Goal: Task Accomplishment & Management: Manage account settings

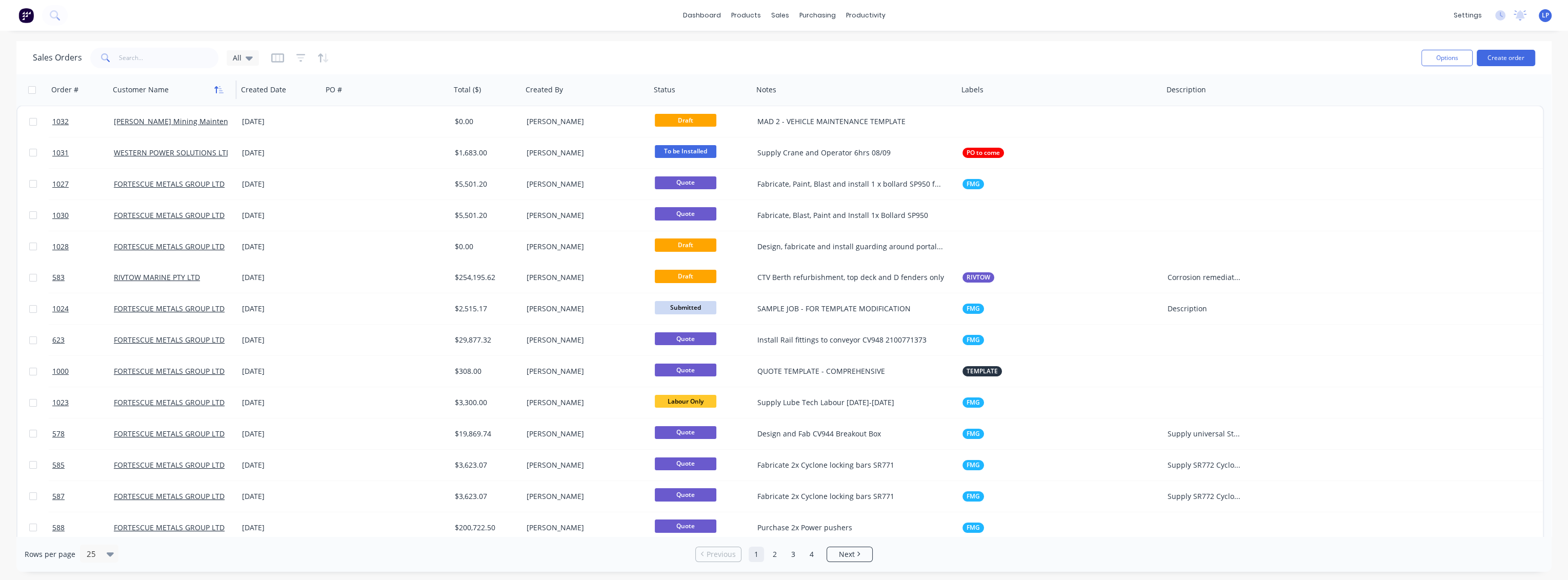
click at [217, 96] on button "button" at bounding box center [219, 89] width 15 height 15
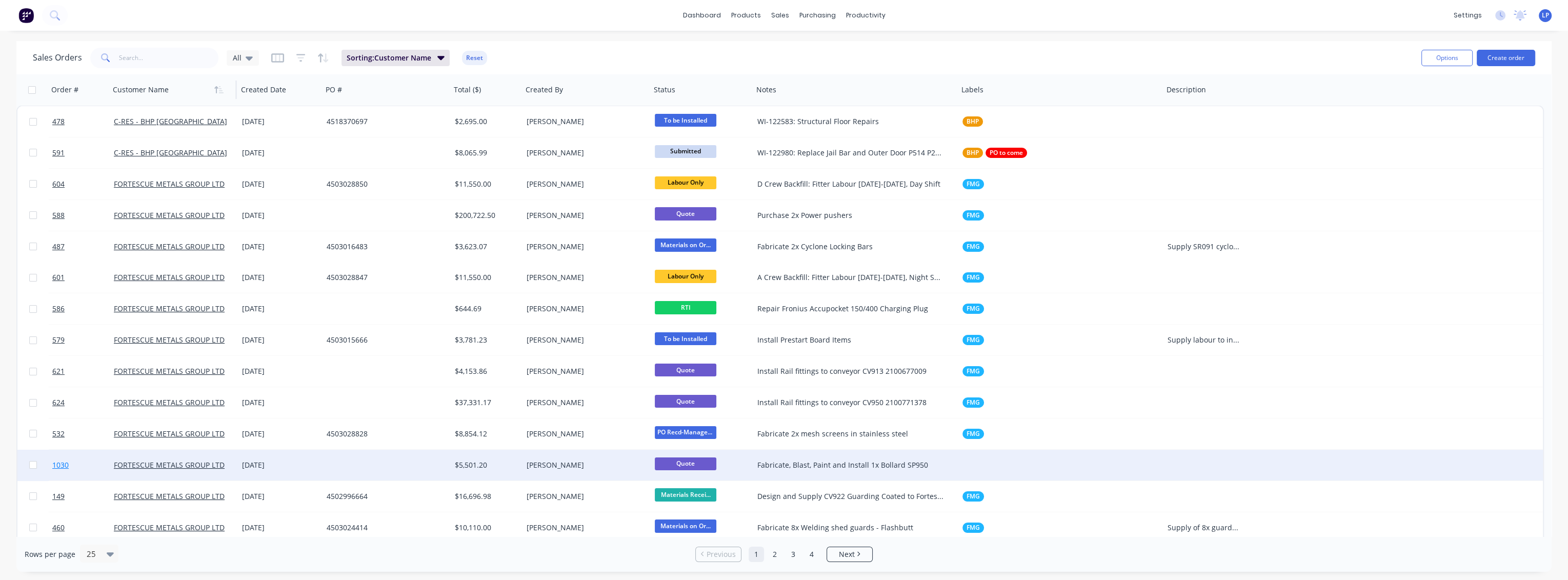
click at [59, 463] on span "1030" at bounding box center [60, 465] width 16 height 10
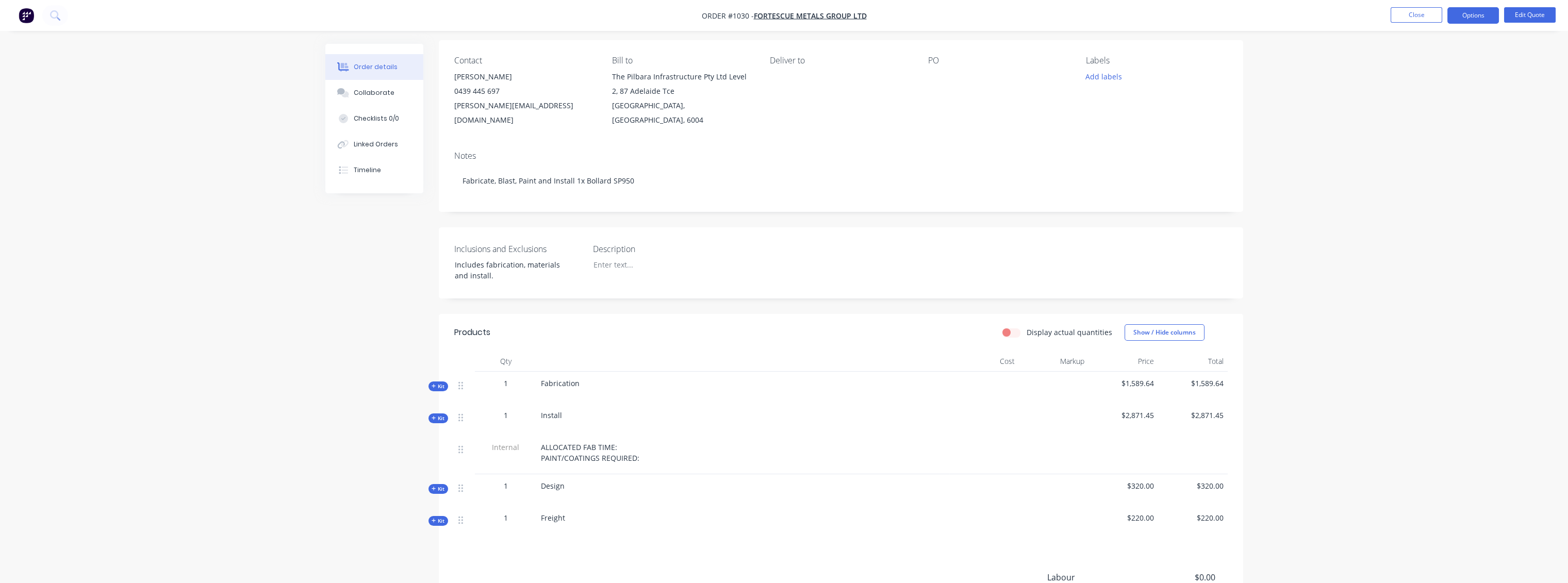
scroll to position [198, 0]
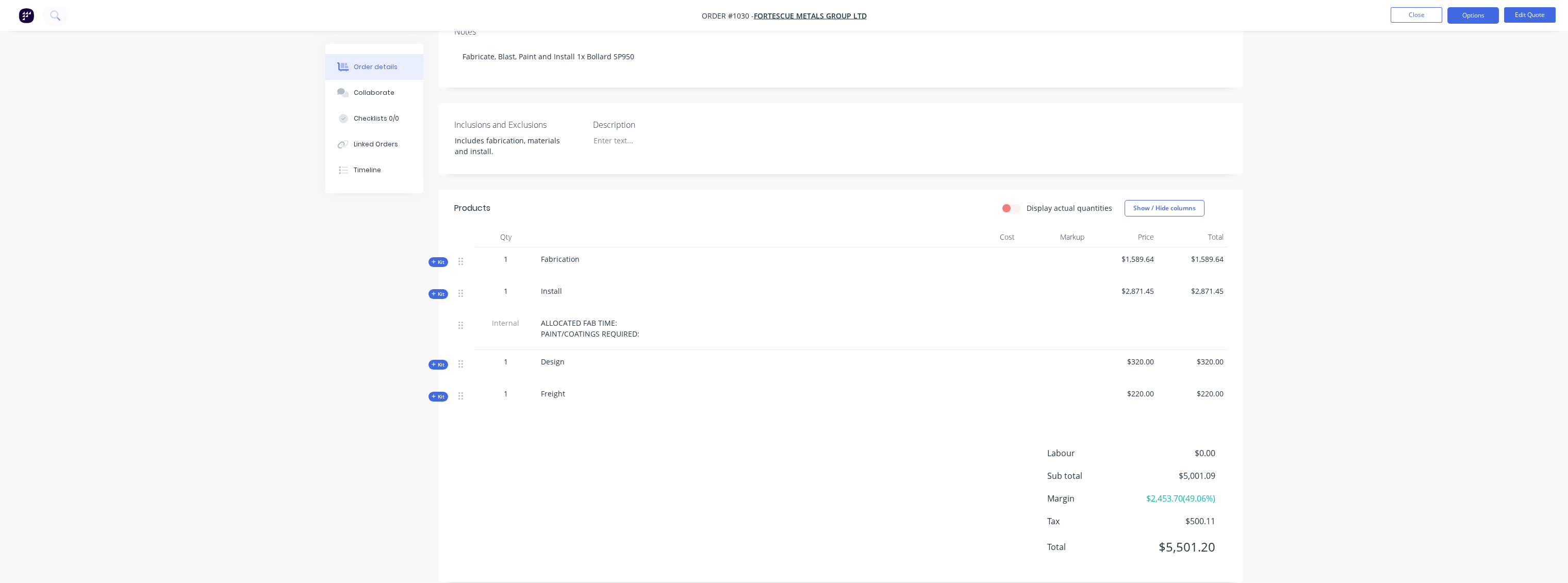
click at [438, 258] on span "Kit" at bounding box center [438, 262] width 13 height 8
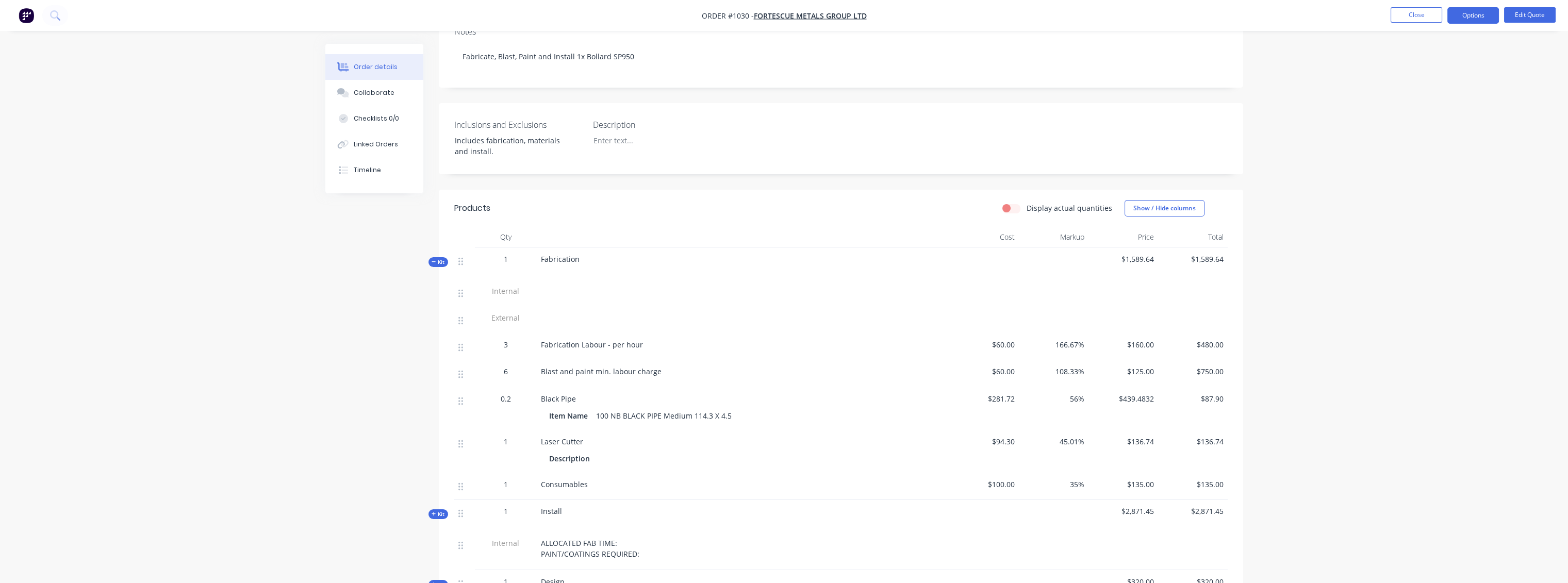
click at [438, 258] on span "Kit" at bounding box center [438, 262] width 13 height 8
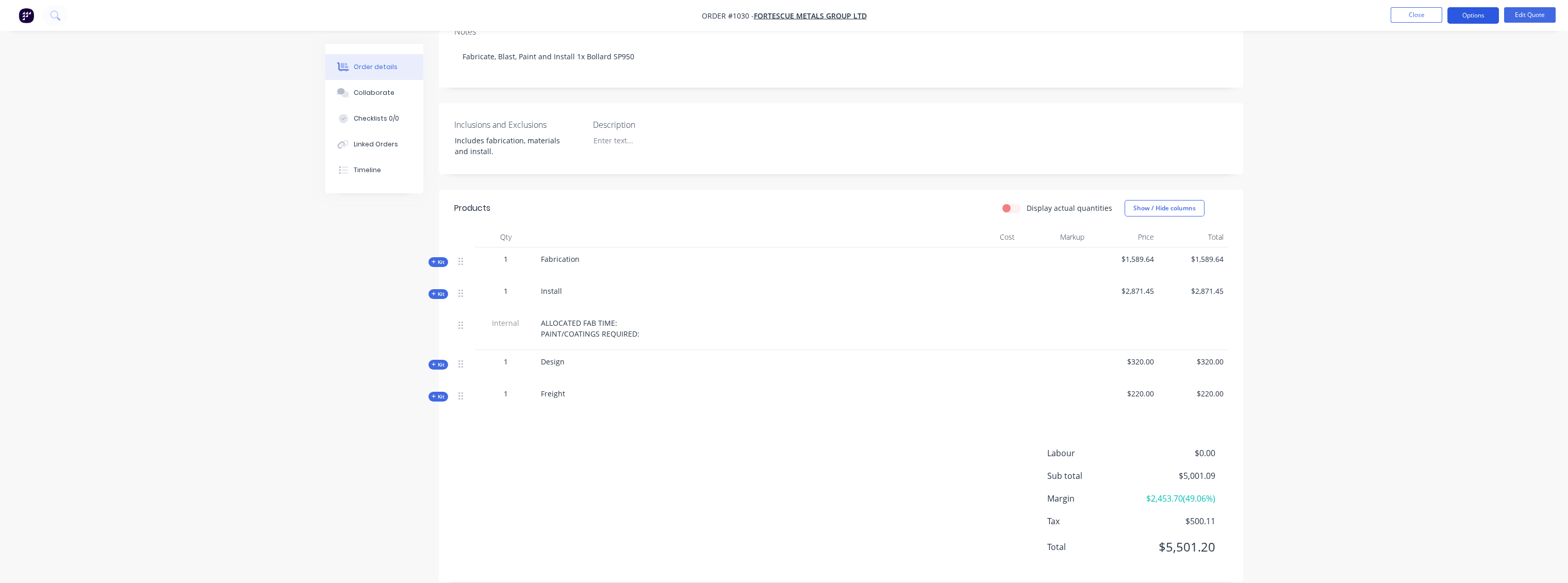
click at [1475, 14] on button "Options" at bounding box center [1473, 15] width 51 height 17
click at [1403, 62] on div "Quote" at bounding box center [1442, 62] width 95 height 15
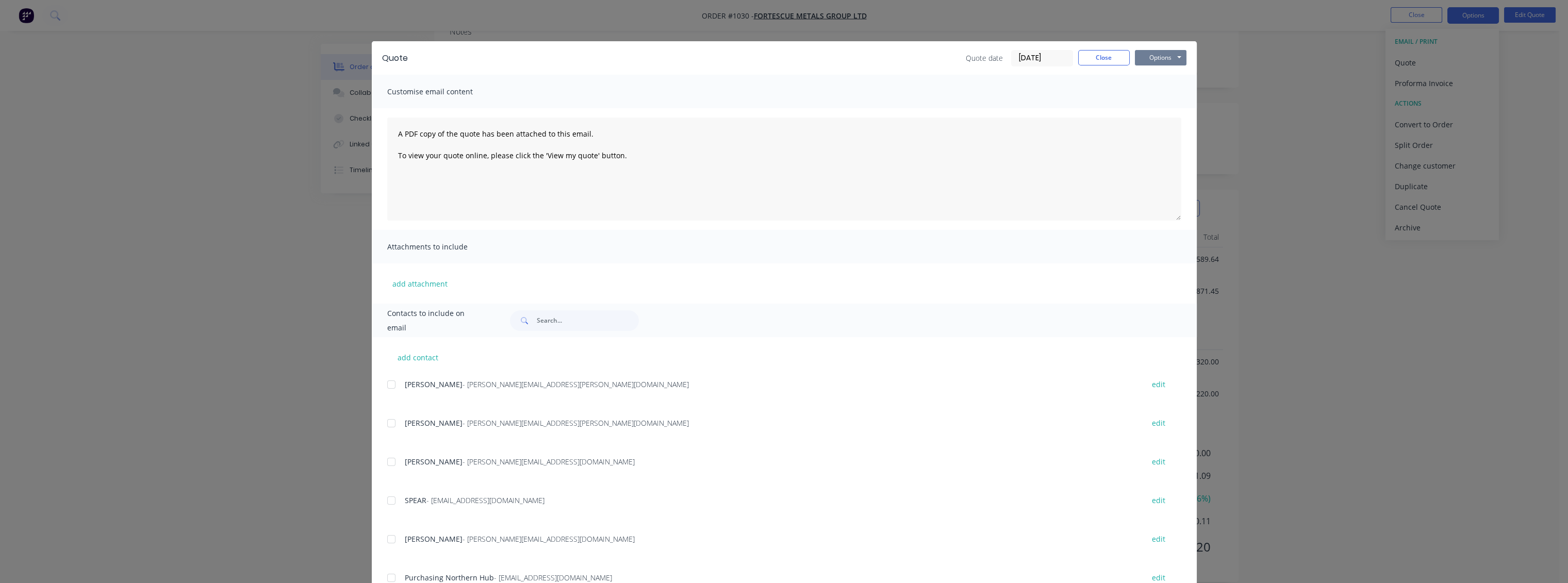
click at [1161, 58] on button "Options" at bounding box center [1160, 58] width 51 height 15
click at [1160, 93] on button "Print" at bounding box center [1168, 93] width 66 height 17
click at [1100, 53] on button "Close" at bounding box center [1103, 58] width 51 height 15
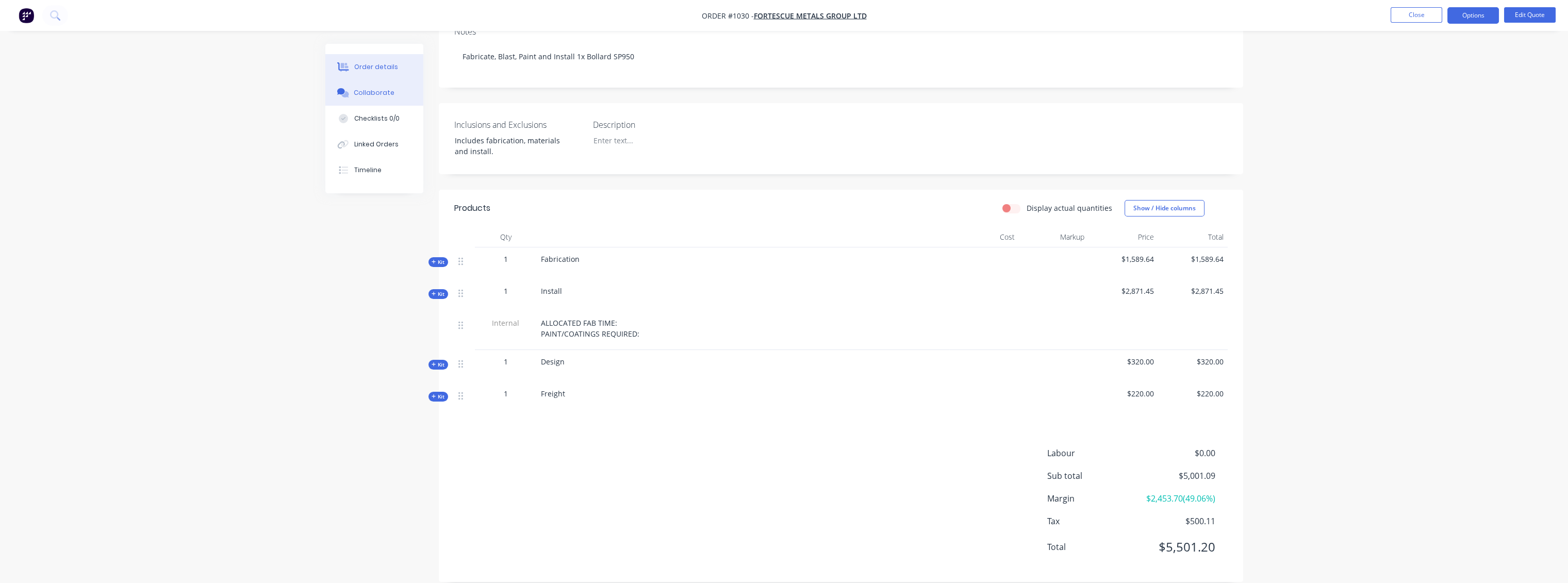
click at [359, 91] on div "Collaborate" at bounding box center [374, 92] width 41 height 9
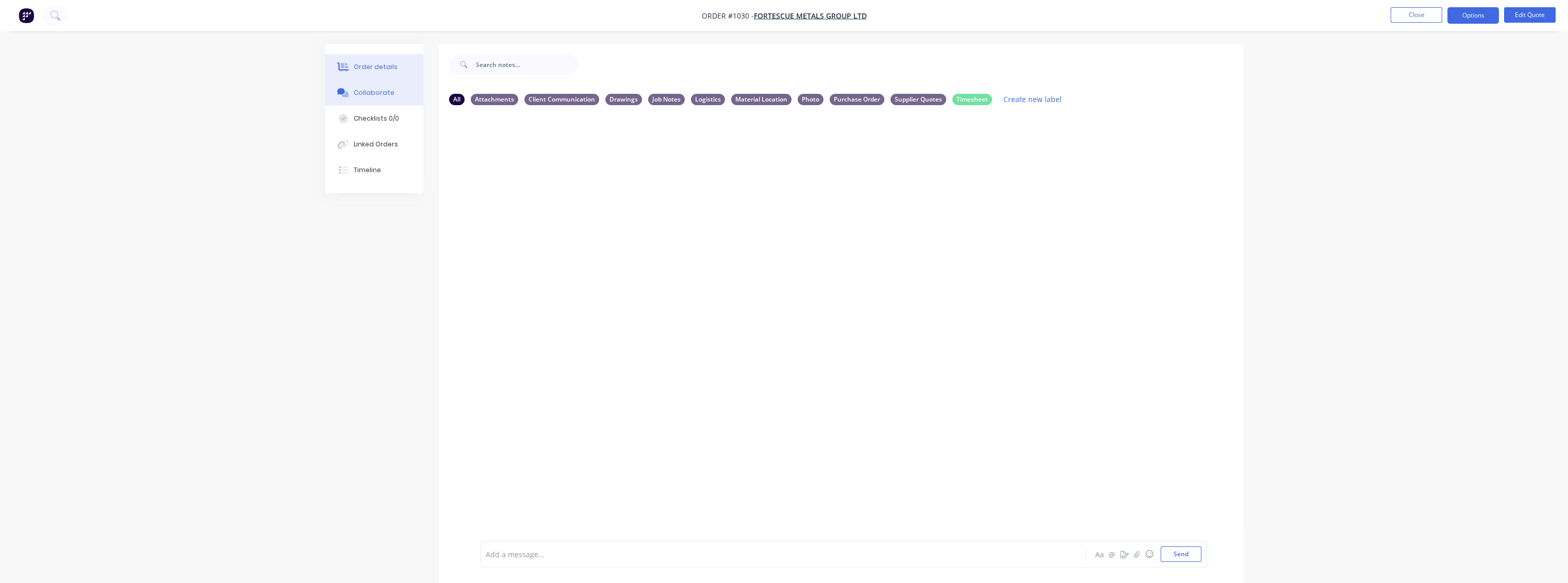
click at [384, 61] on button "Order details" at bounding box center [375, 67] width 98 height 26
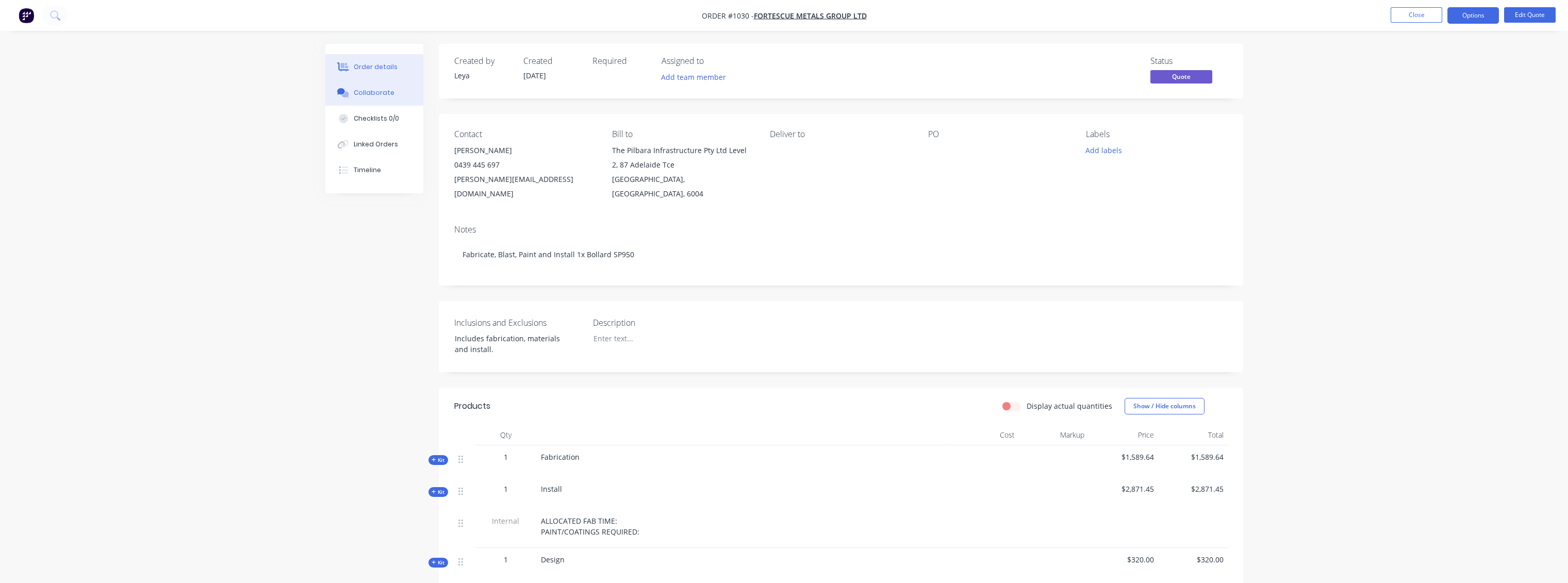
click at [384, 93] on div "Collaborate" at bounding box center [374, 92] width 41 height 9
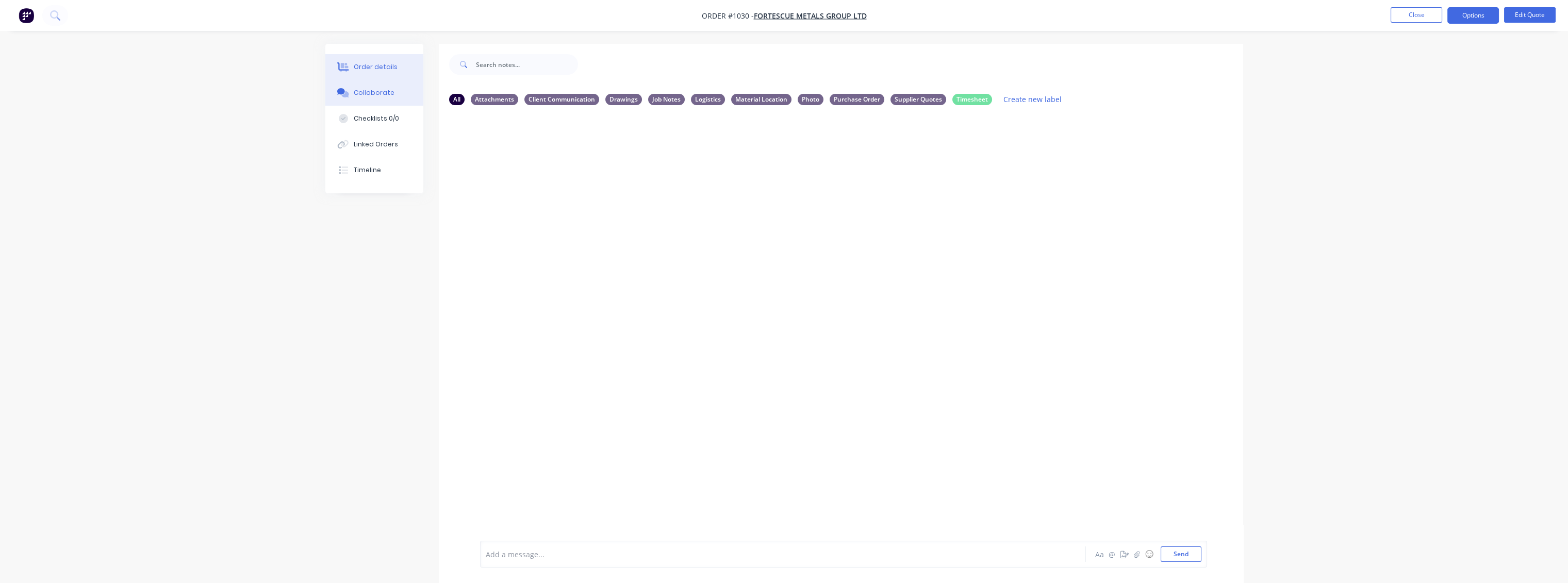
click at [384, 69] on div "Order details" at bounding box center [376, 67] width 44 height 9
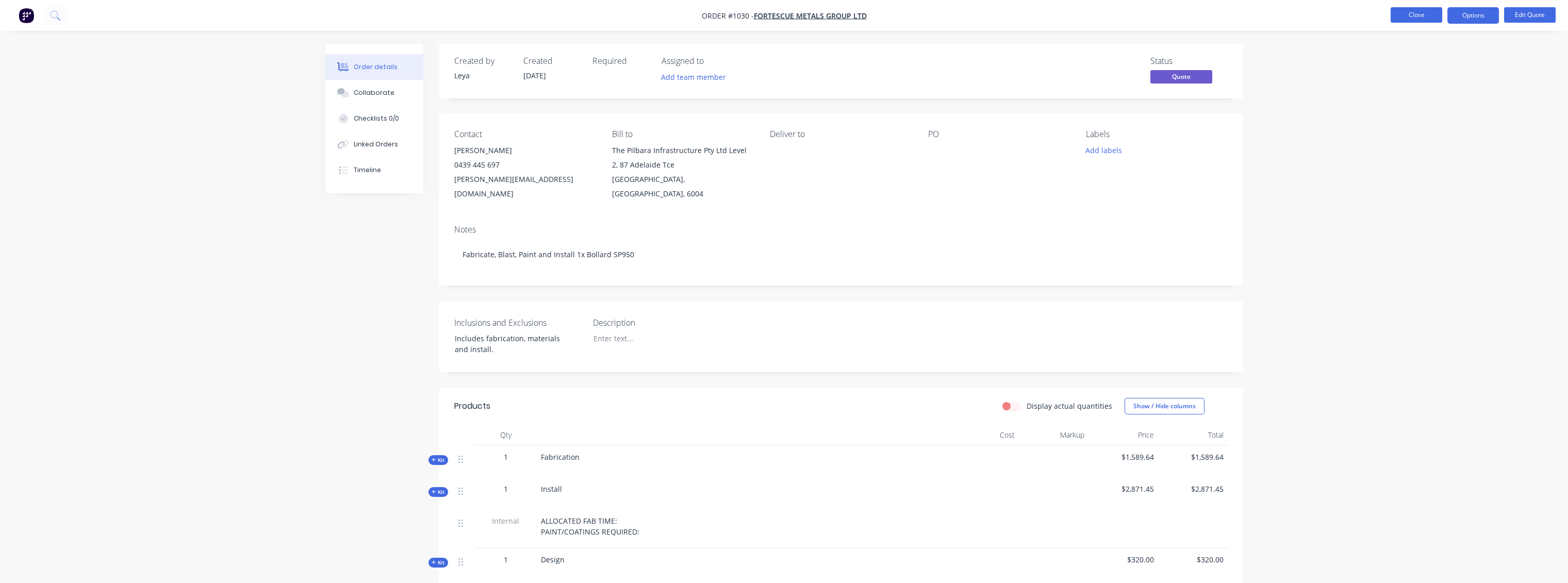
click at [1423, 15] on button "Close" at bounding box center [1416, 15] width 51 height 15
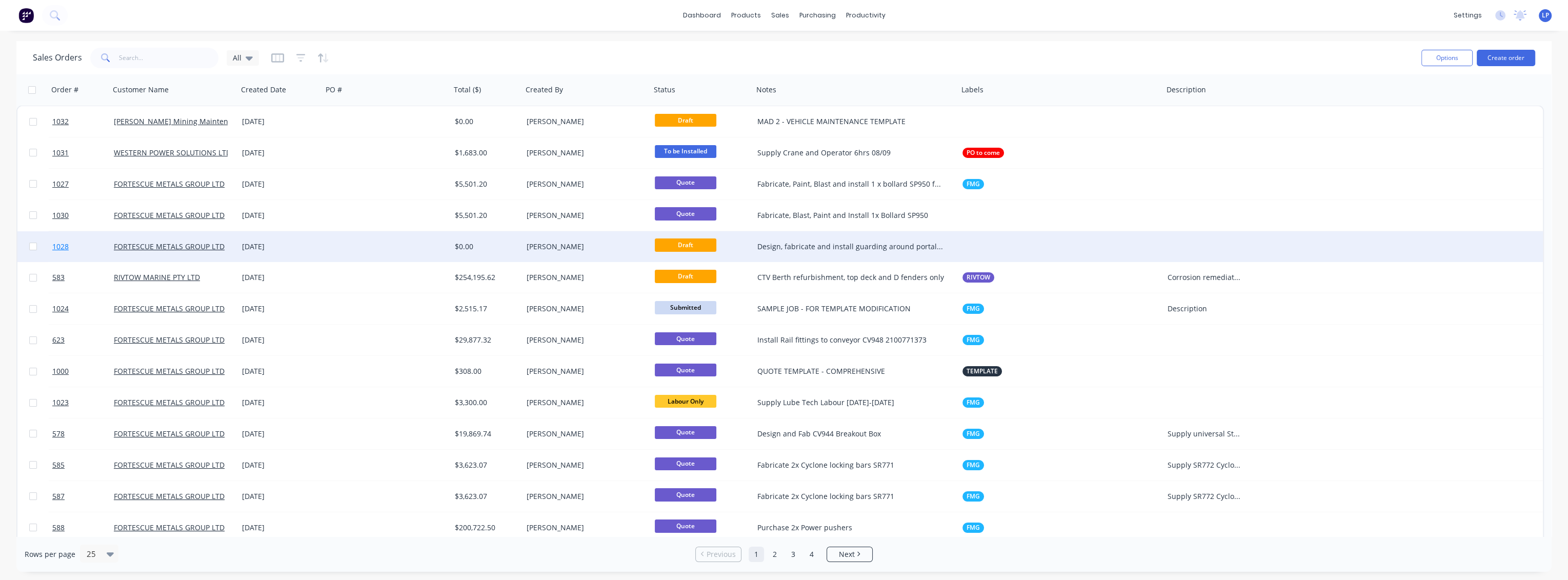
click at [61, 246] on span "1028" at bounding box center [60, 246] width 16 height 10
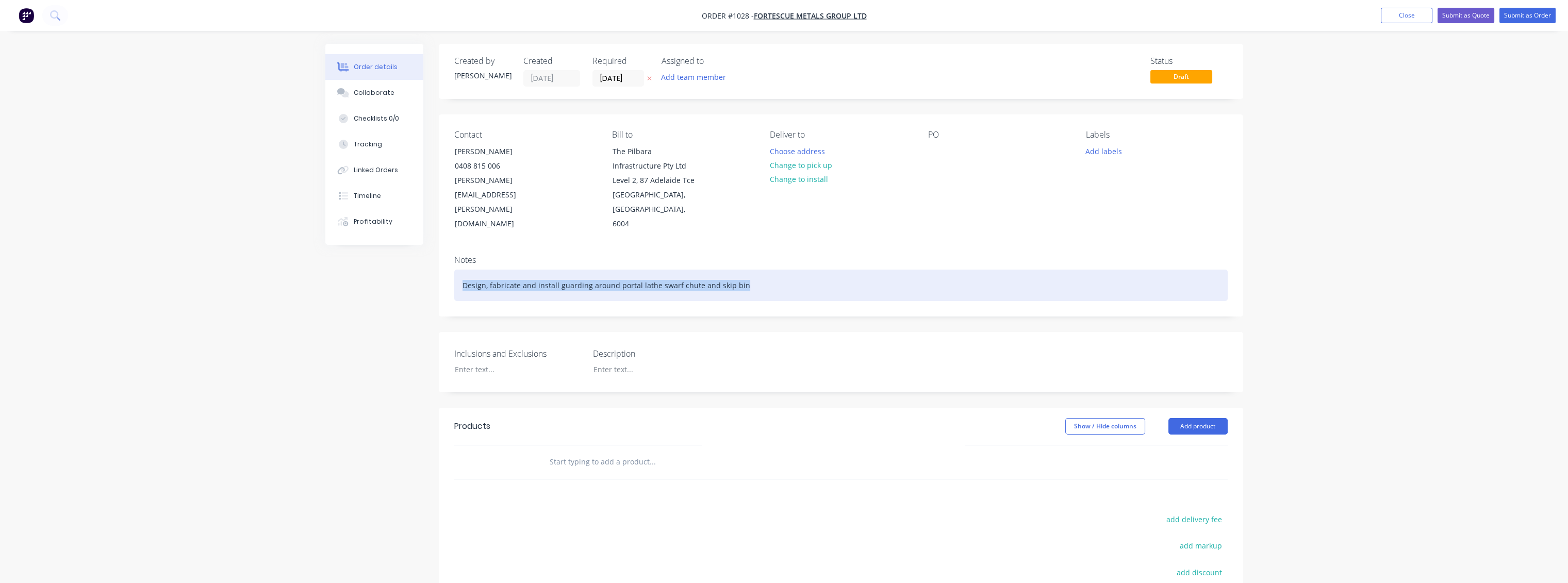
drag, startPoint x: 761, startPoint y: 269, endPoint x: 455, endPoint y: 281, distance: 306.2
click at [455, 281] on div "Design, fabricate and install guarding around portal lathe swarf chute and skip…" at bounding box center [841, 285] width 774 height 31
click at [460, 270] on div "Design, fabricate and install guarding around portal lathe swarf chute and skip…" at bounding box center [841, 285] width 774 height 31
click at [463, 271] on div "Design, fabricate and install guarding around portal lathe swarf chute and skip…" at bounding box center [841, 285] width 774 height 31
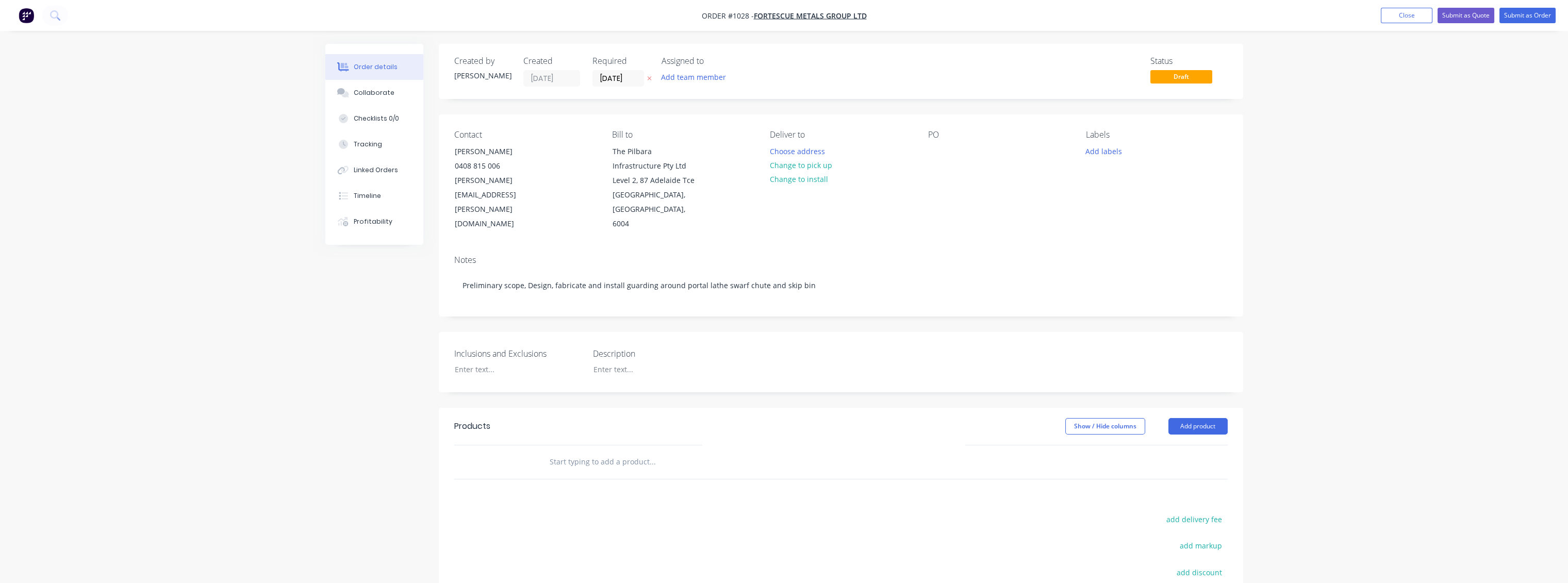
click at [559, 451] on input "text" at bounding box center [652, 462] width 206 height 21
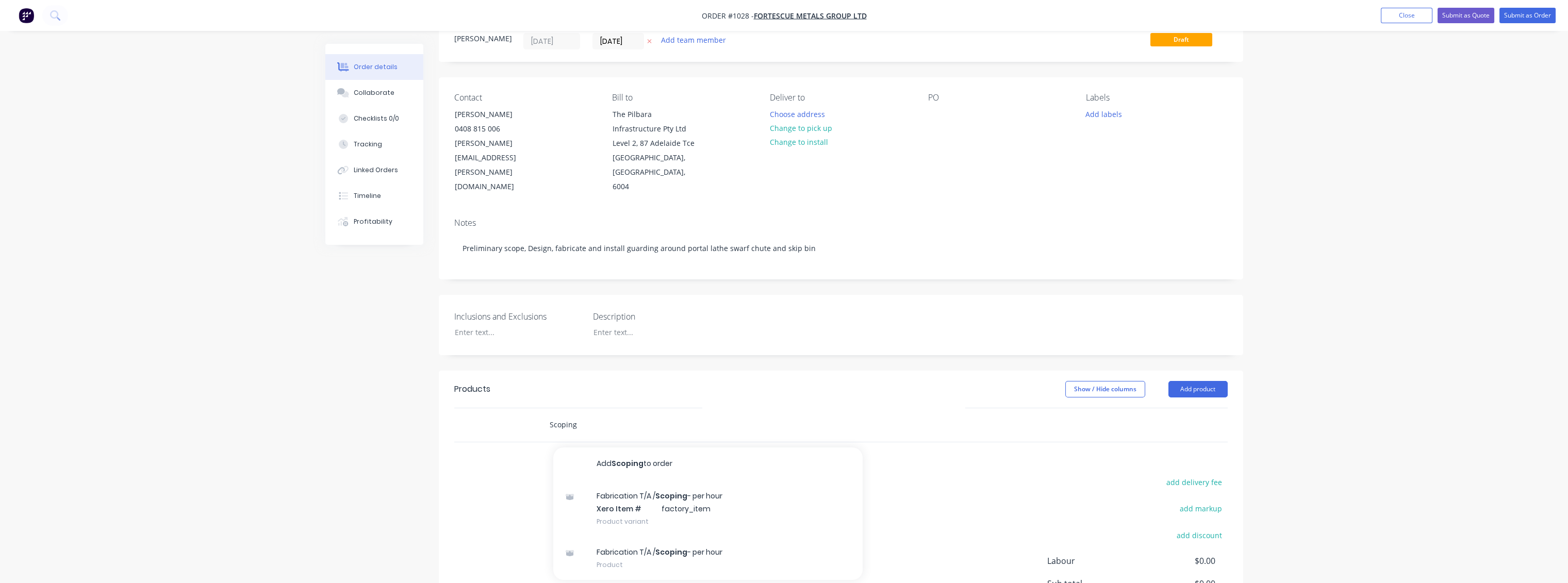
scroll to position [114, 0]
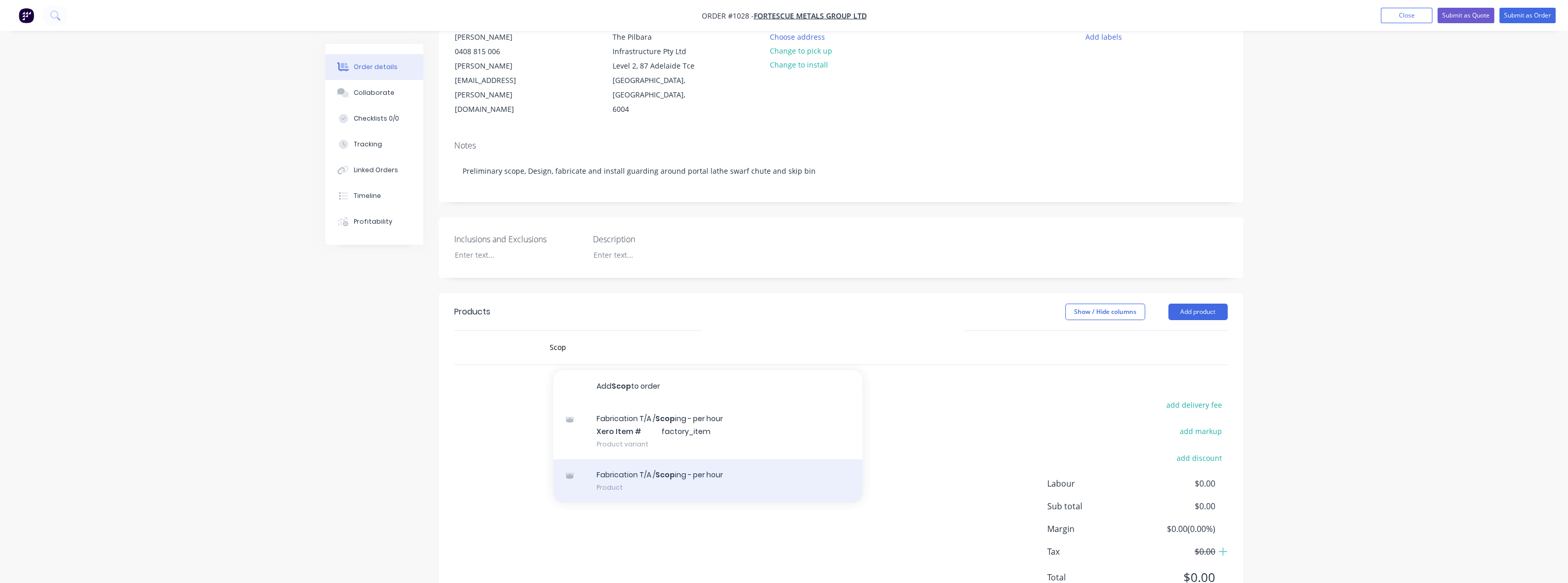
click at [633, 462] on div "Fabrication T/A / Scop ing - per hour Product" at bounding box center [707, 481] width 309 height 43
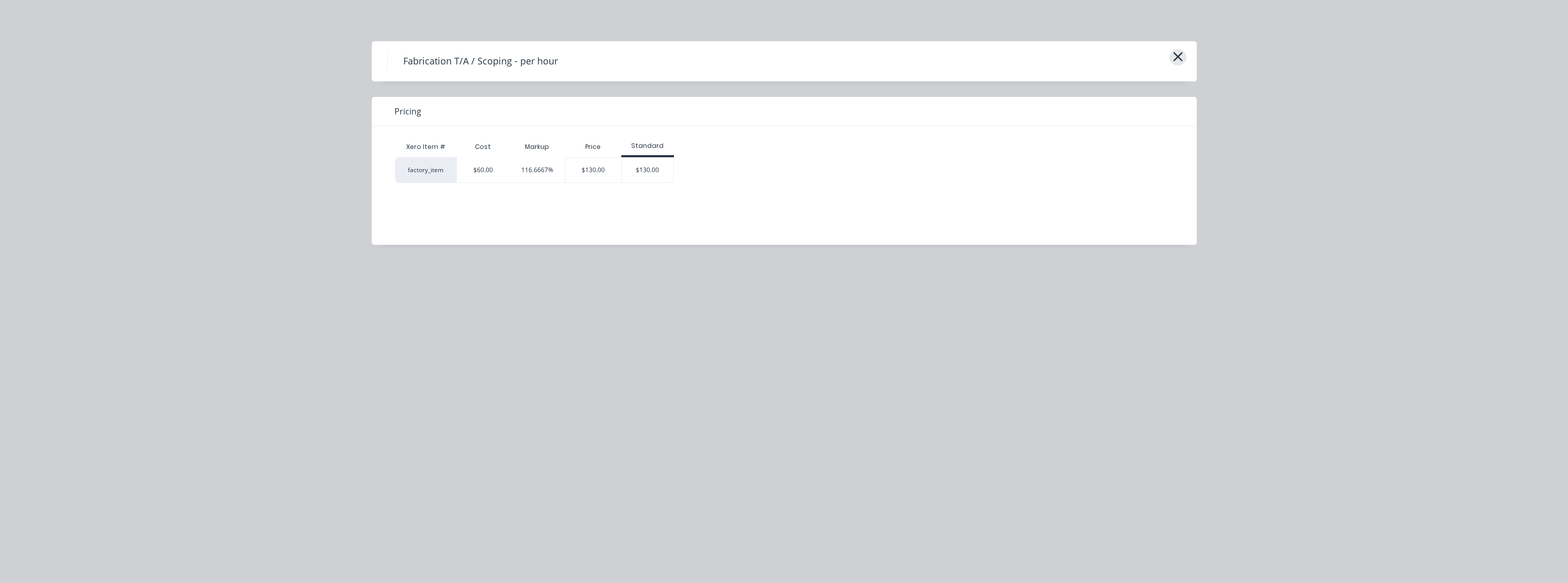
click at [1171, 56] on button "button" at bounding box center [1178, 57] width 17 height 17
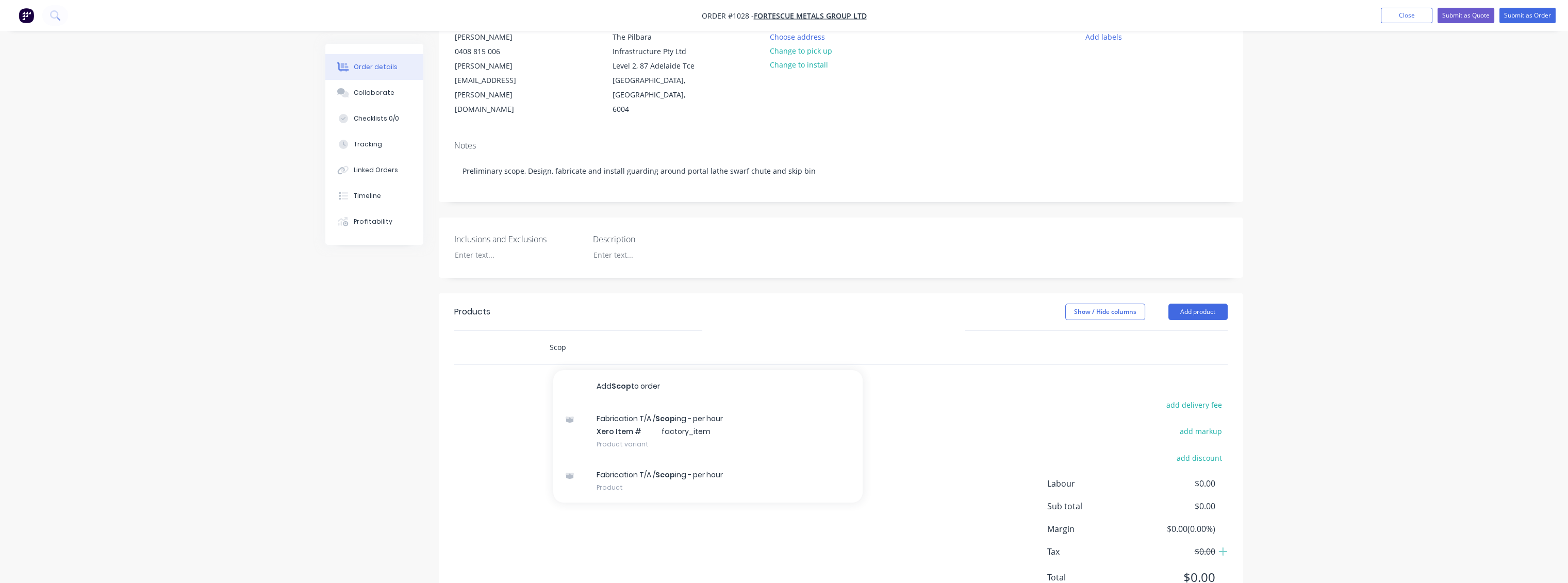
click at [581, 337] on input "Scop" at bounding box center [652, 347] width 206 height 21
type input "S"
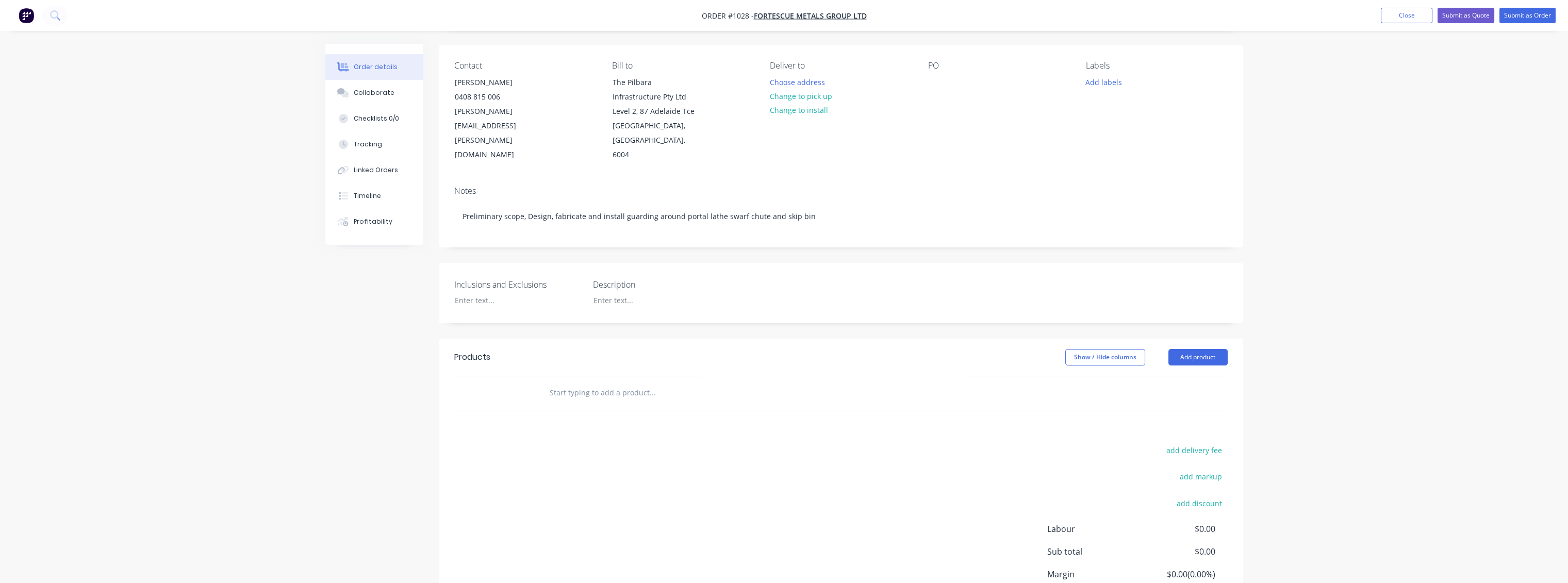
scroll to position [0, 0]
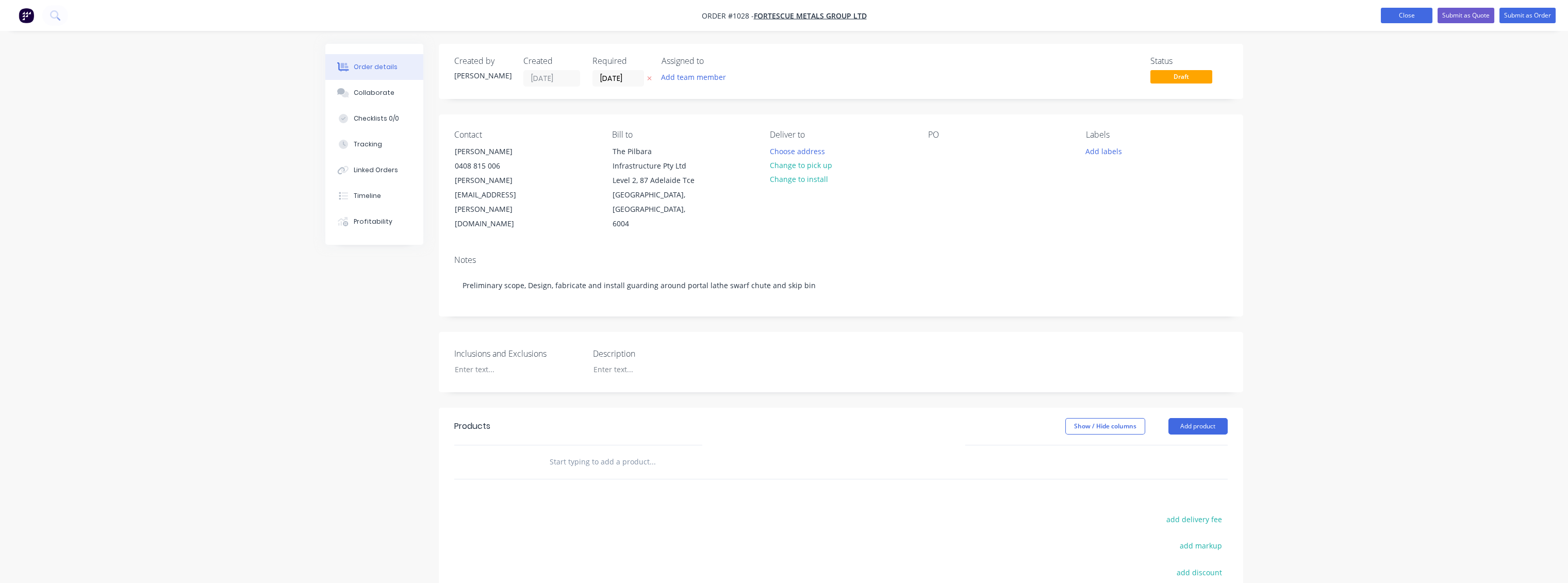
click at [1394, 19] on button "Close" at bounding box center [1406, 15] width 51 height 15
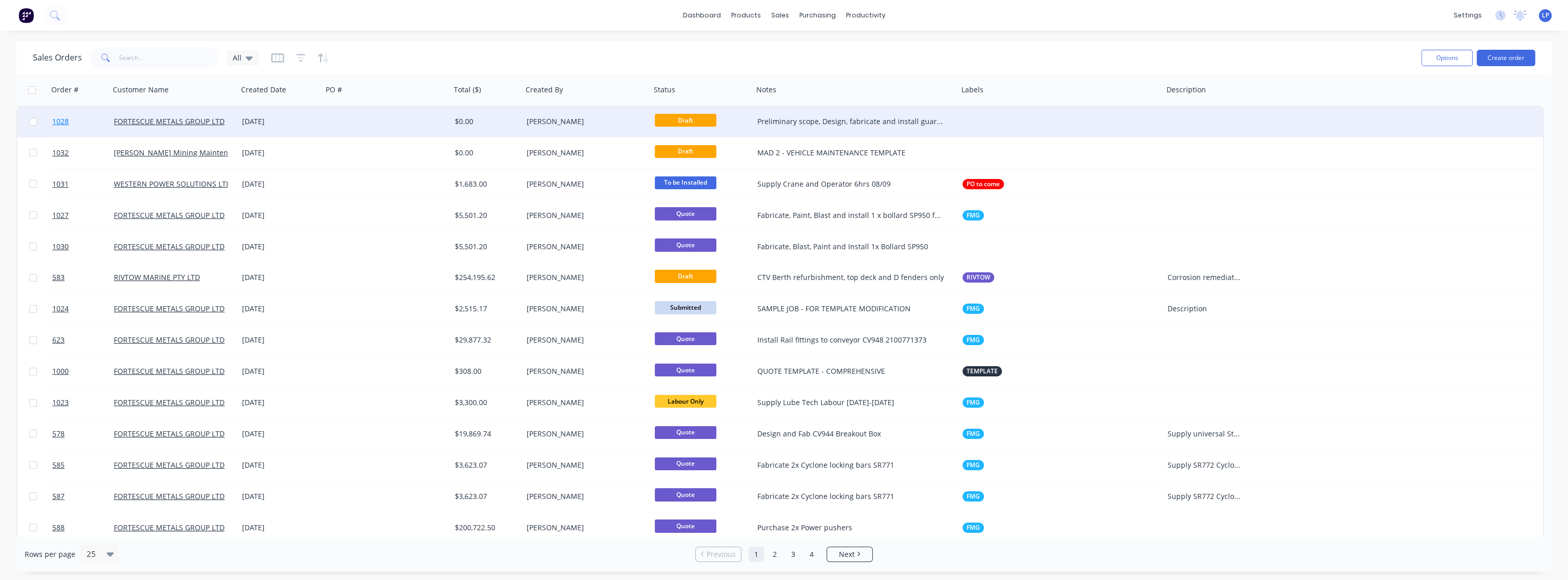
click at [60, 121] on span "1028" at bounding box center [60, 121] width 16 height 10
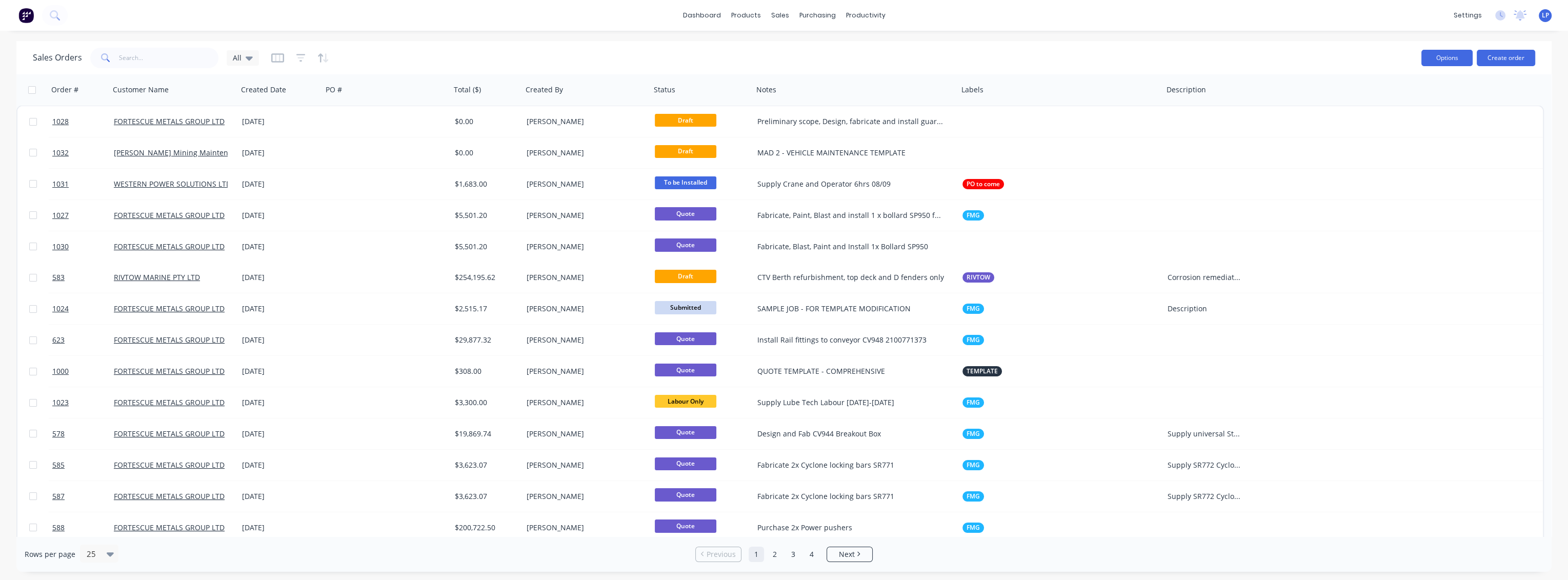
click at [1466, 62] on button "Options" at bounding box center [1447, 58] width 51 height 16
click at [1225, 88] on button "button" at bounding box center [1232, 89] width 15 height 15
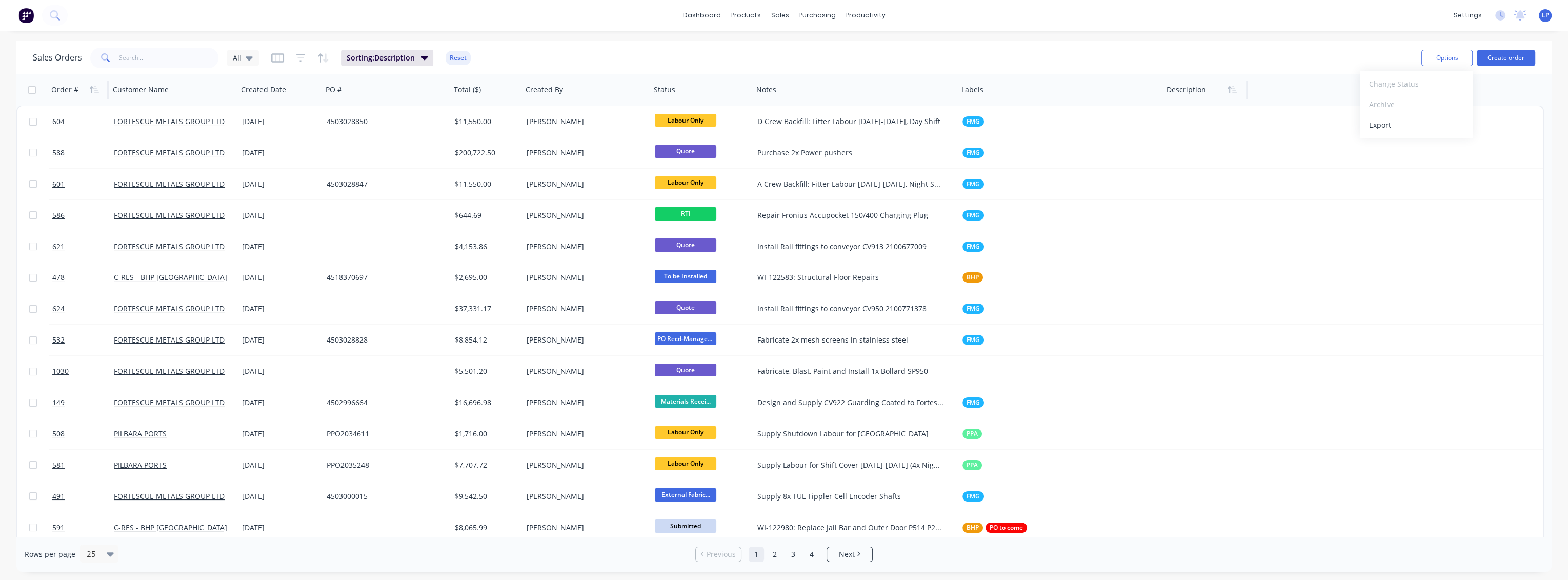
click at [60, 93] on div "Order #" at bounding box center [65, 89] width 27 height 10
click at [96, 89] on icon "button" at bounding box center [94, 89] width 9 height 8
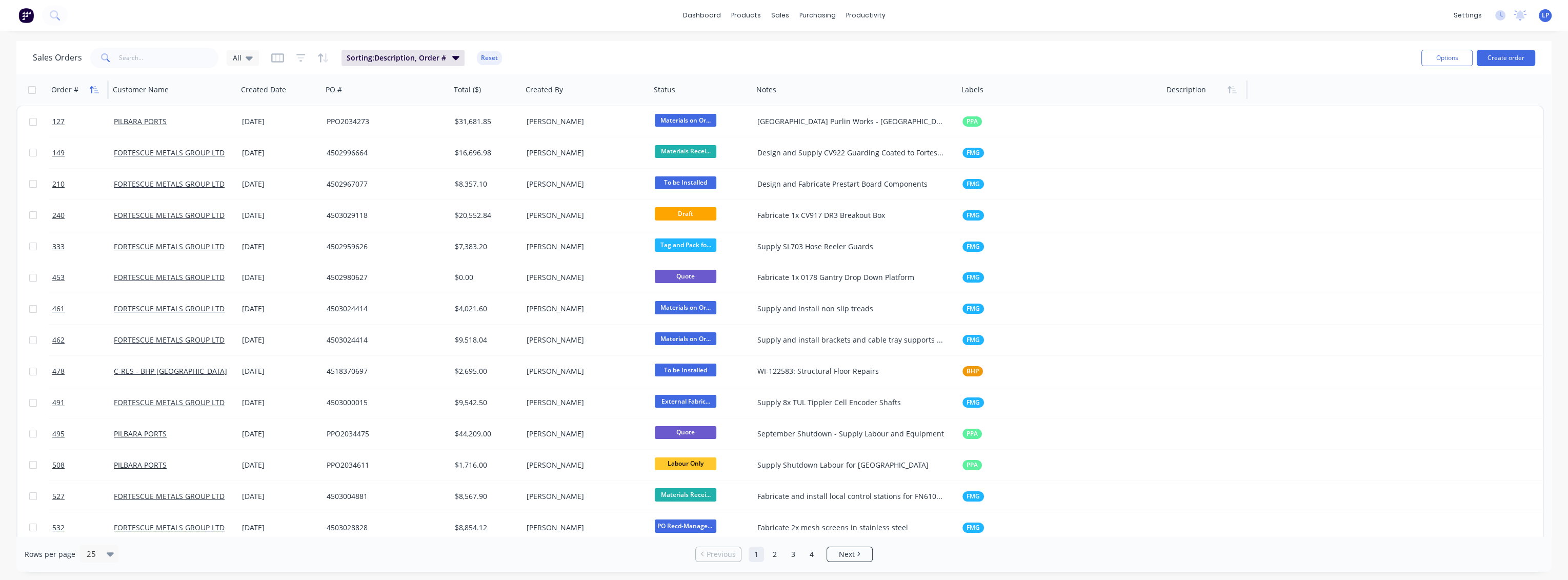
click at [94, 88] on icon "button" at bounding box center [94, 89] width 9 height 8
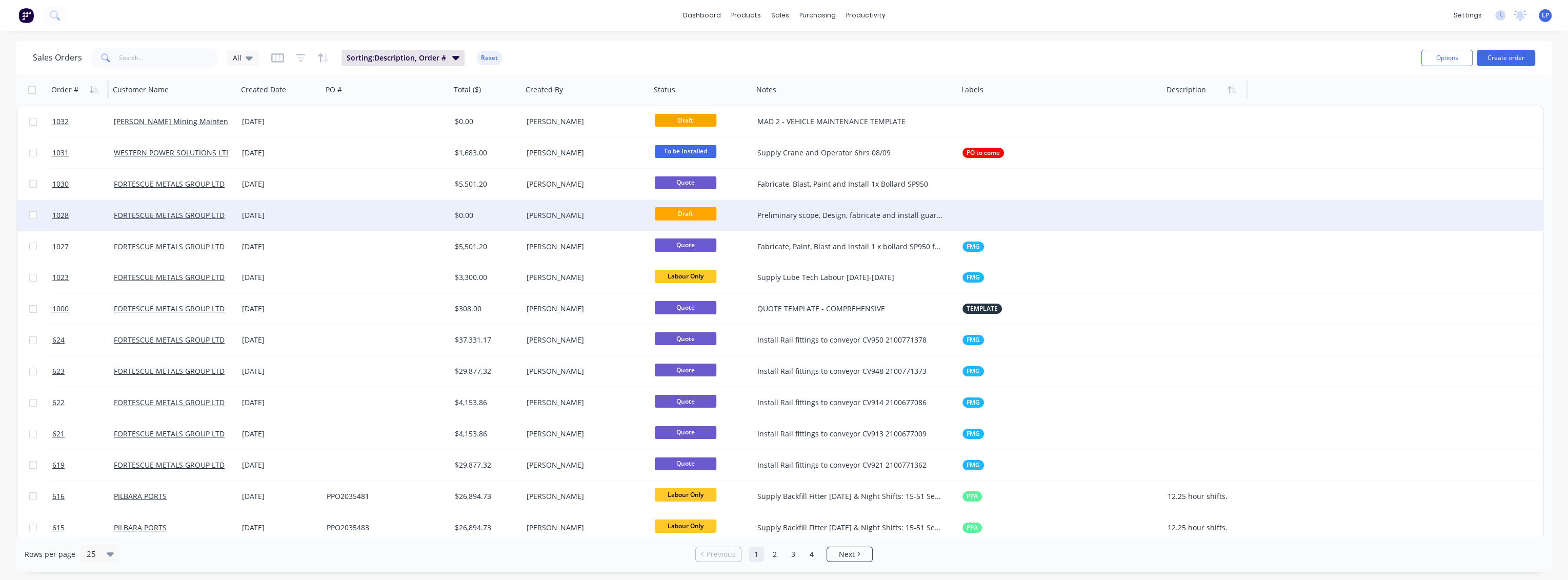
click at [30, 220] on div at bounding box center [33, 215] width 31 height 31
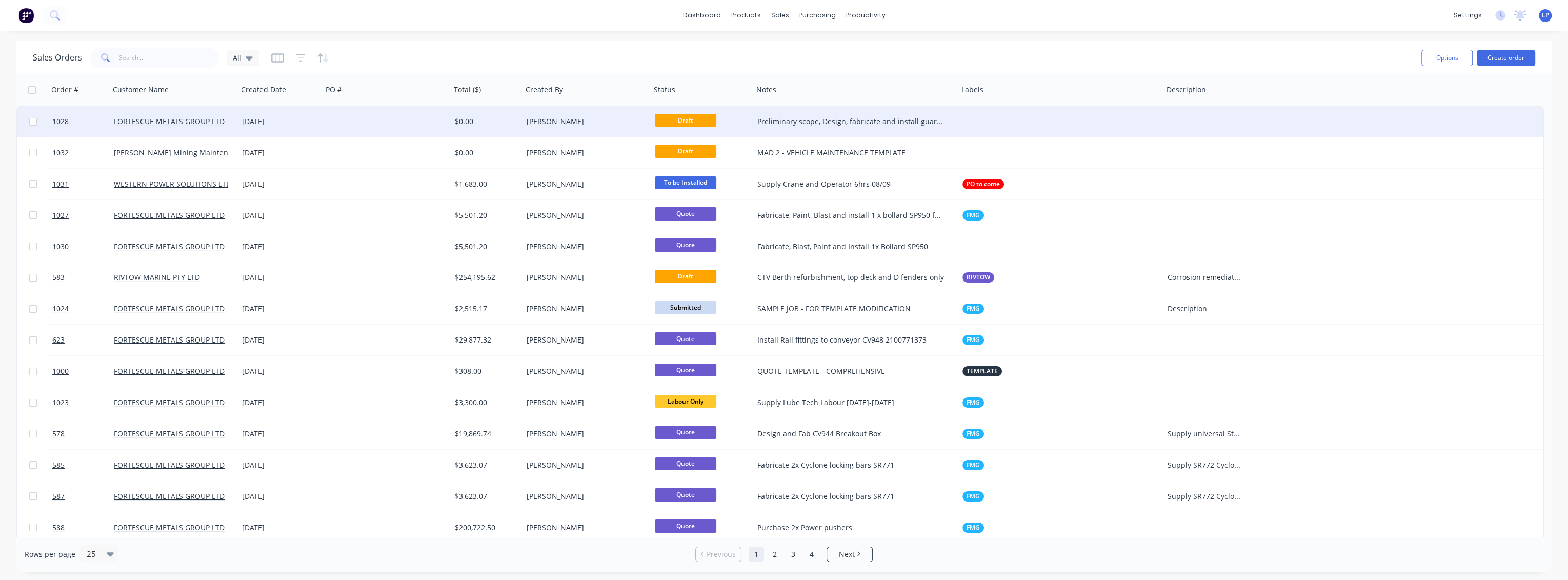
click at [32, 121] on input "checkbox" at bounding box center [33, 122] width 8 height 8
checkbox input "true"
click at [1446, 58] on button "Options" at bounding box center [1447, 58] width 51 height 16
click at [1384, 100] on div "Archive" at bounding box center [1416, 104] width 94 height 15
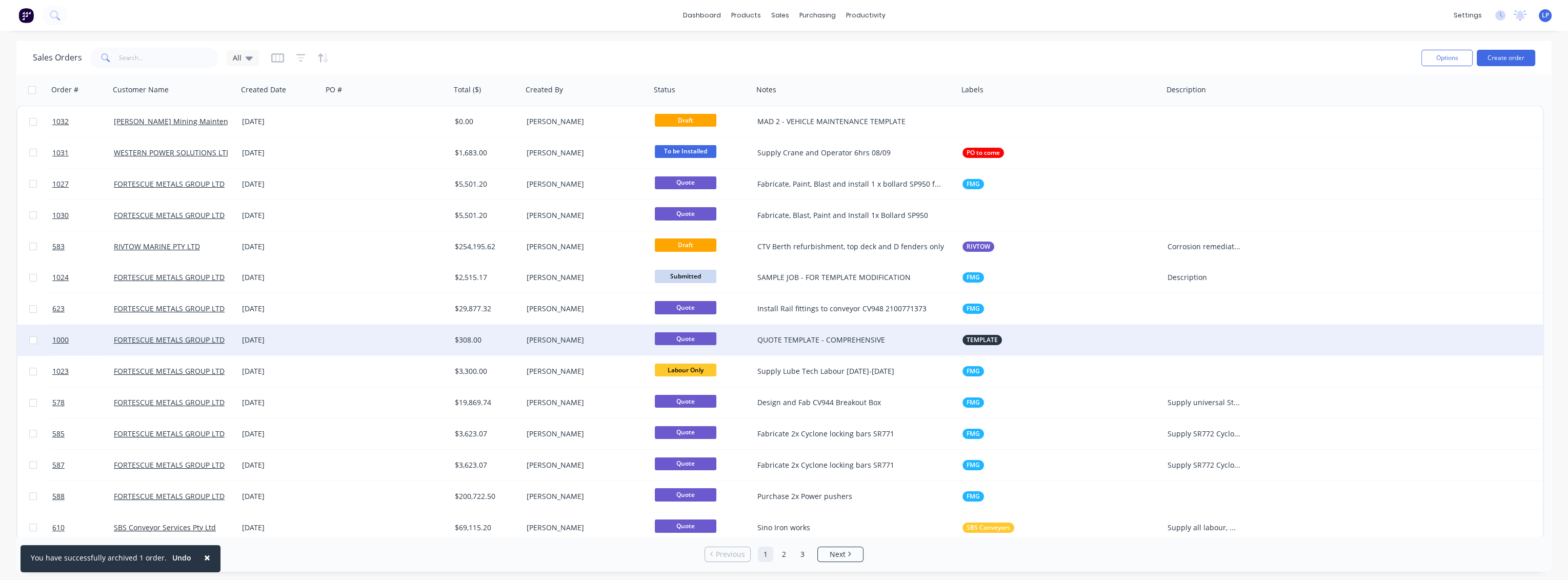
click at [33, 340] on input "checkbox" at bounding box center [33, 340] width 8 height 8
checkbox input "true"
click at [1453, 51] on button "Options" at bounding box center [1447, 58] width 51 height 16
click at [1452, 61] on button "Options" at bounding box center [1447, 58] width 51 height 16
click at [204, 554] on span "×" at bounding box center [207, 557] width 6 height 15
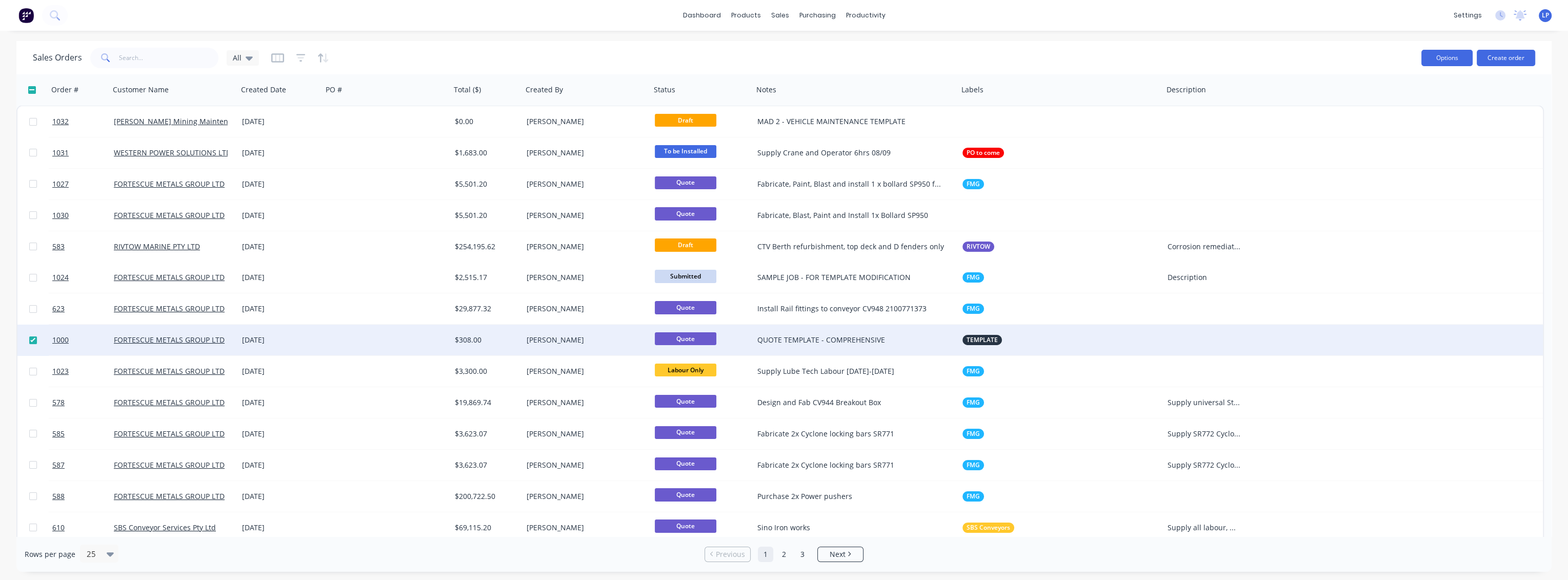
click at [1452, 57] on button "Options" at bounding box center [1447, 58] width 51 height 16
click at [1289, 63] on div "Sales Orders All" at bounding box center [723, 57] width 1381 height 25
click at [58, 340] on span "1000" at bounding box center [60, 340] width 16 height 10
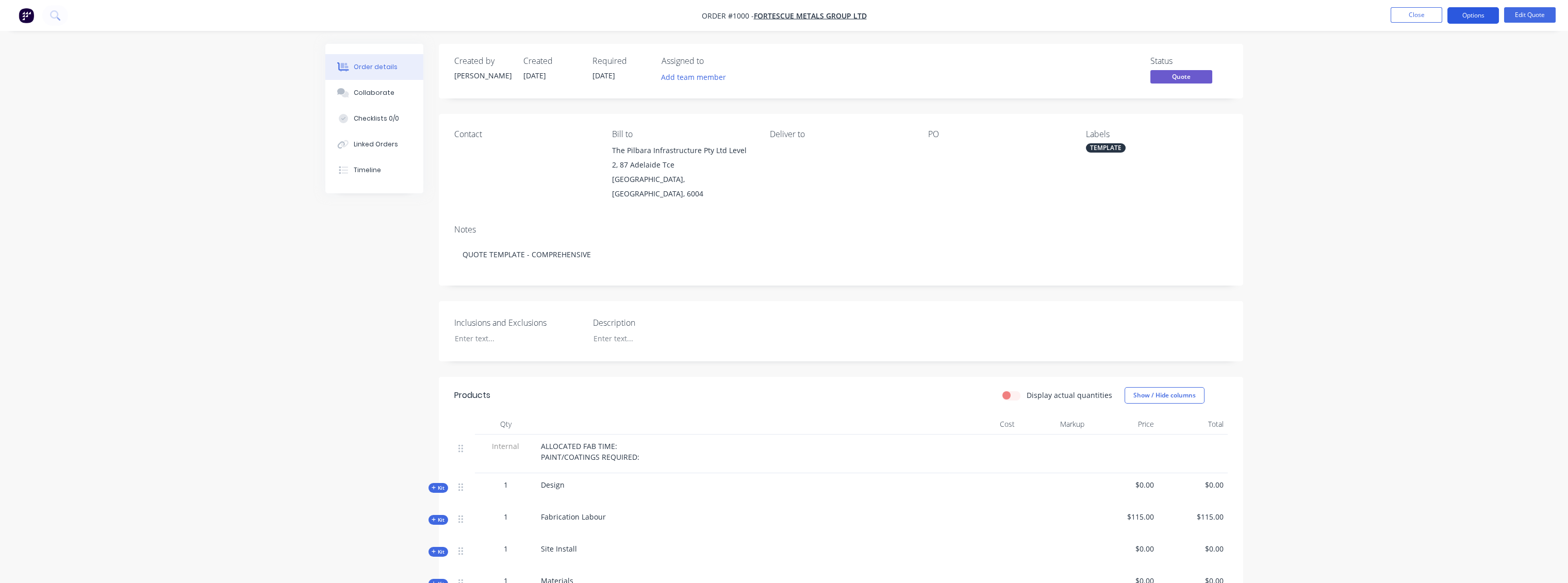
click at [1460, 15] on button "Options" at bounding box center [1473, 15] width 51 height 17
click at [1417, 187] on div "Duplicate" at bounding box center [1442, 186] width 95 height 15
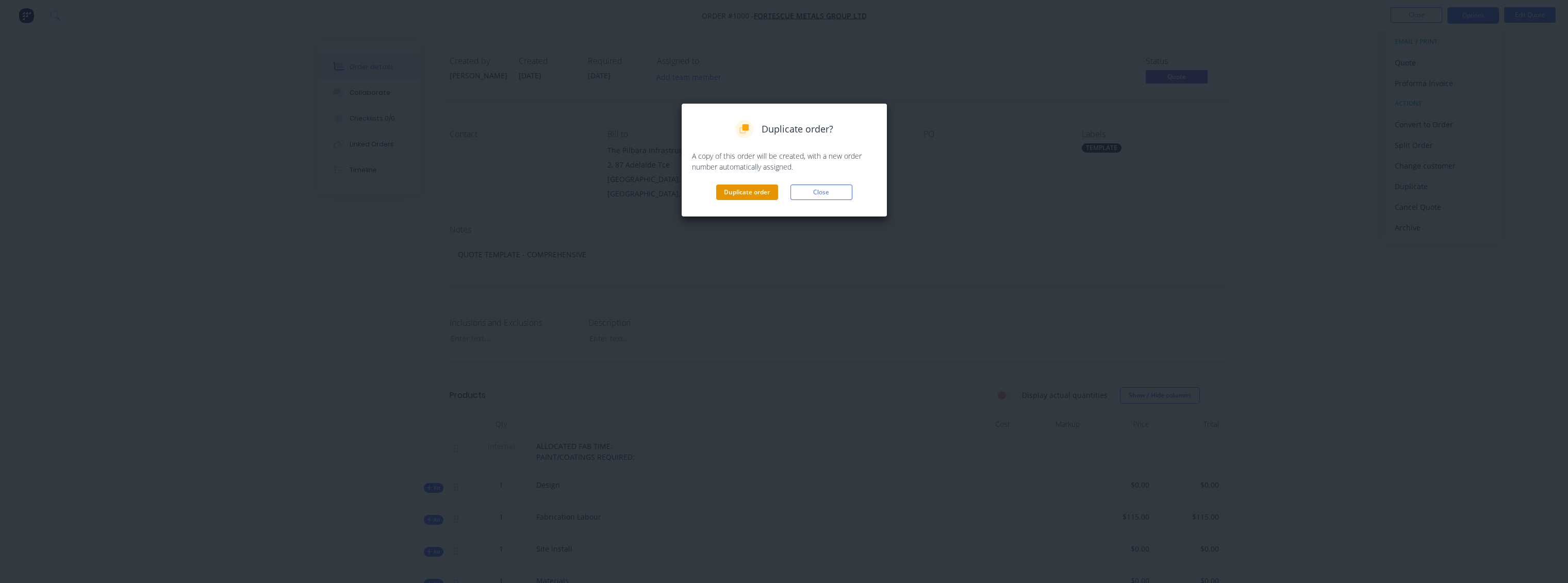
click at [750, 191] on button "Duplicate order" at bounding box center [747, 192] width 62 height 15
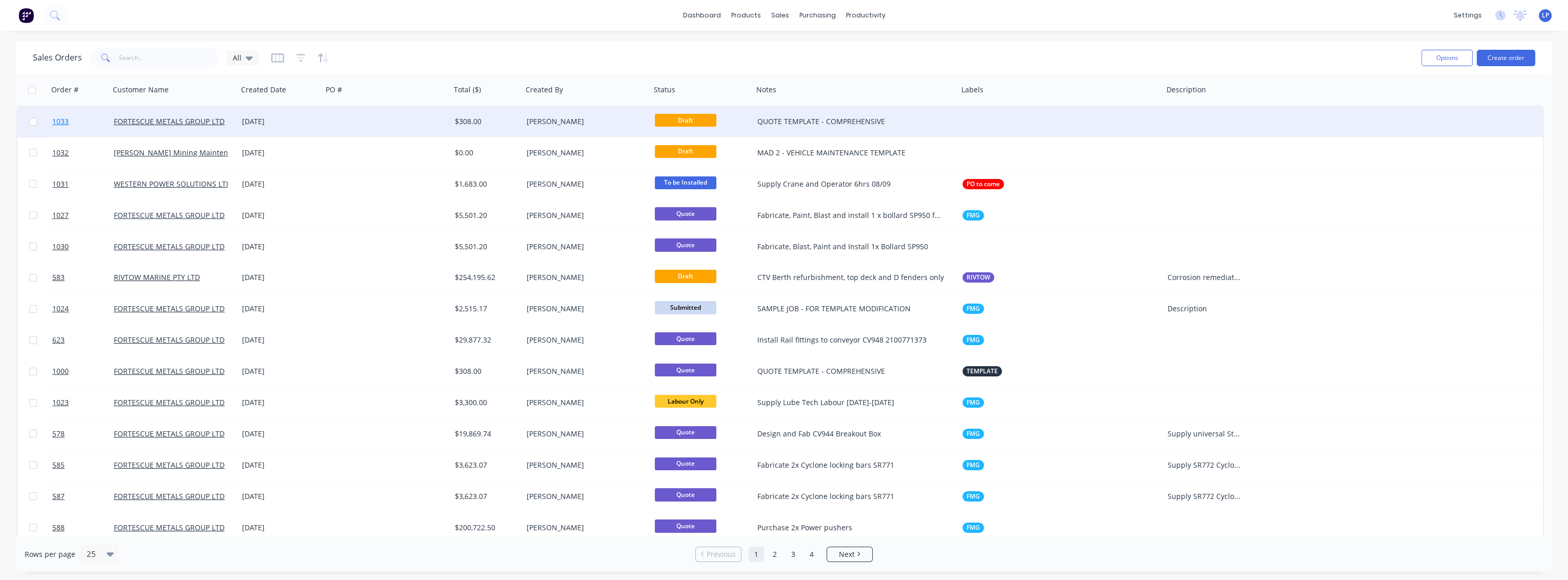
click at [60, 123] on span "1033" at bounding box center [60, 121] width 16 height 10
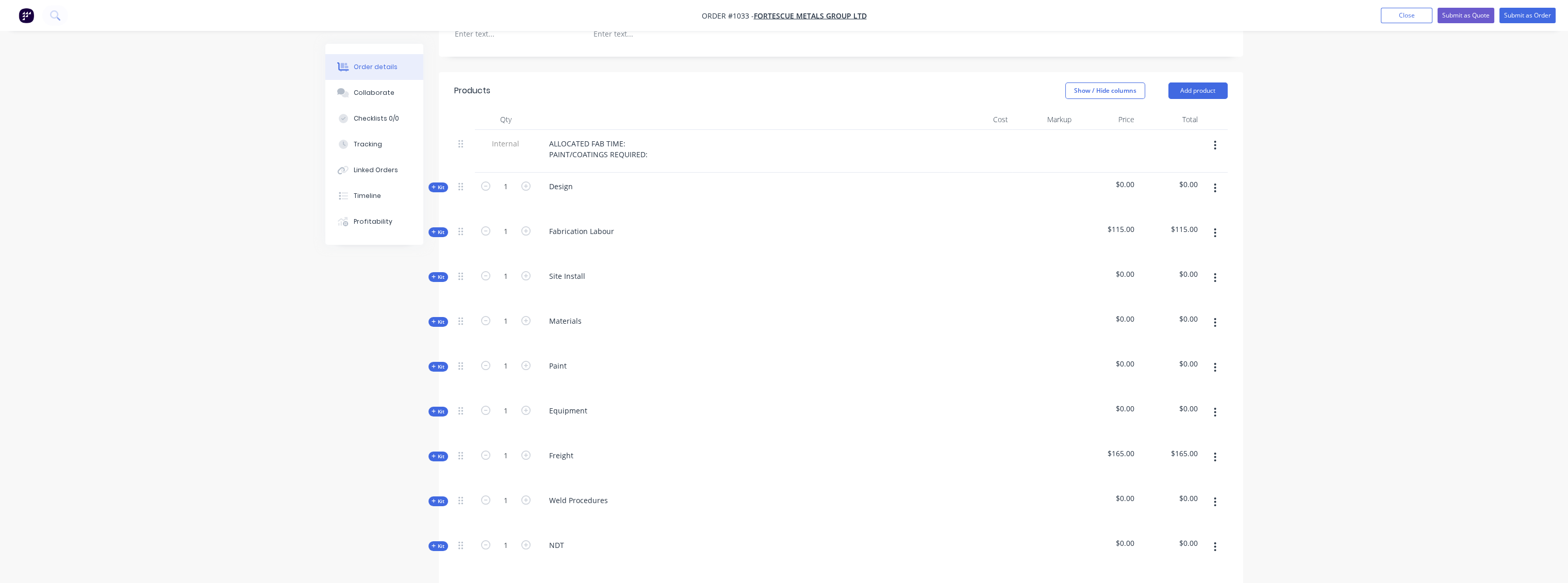
scroll to position [343, 0]
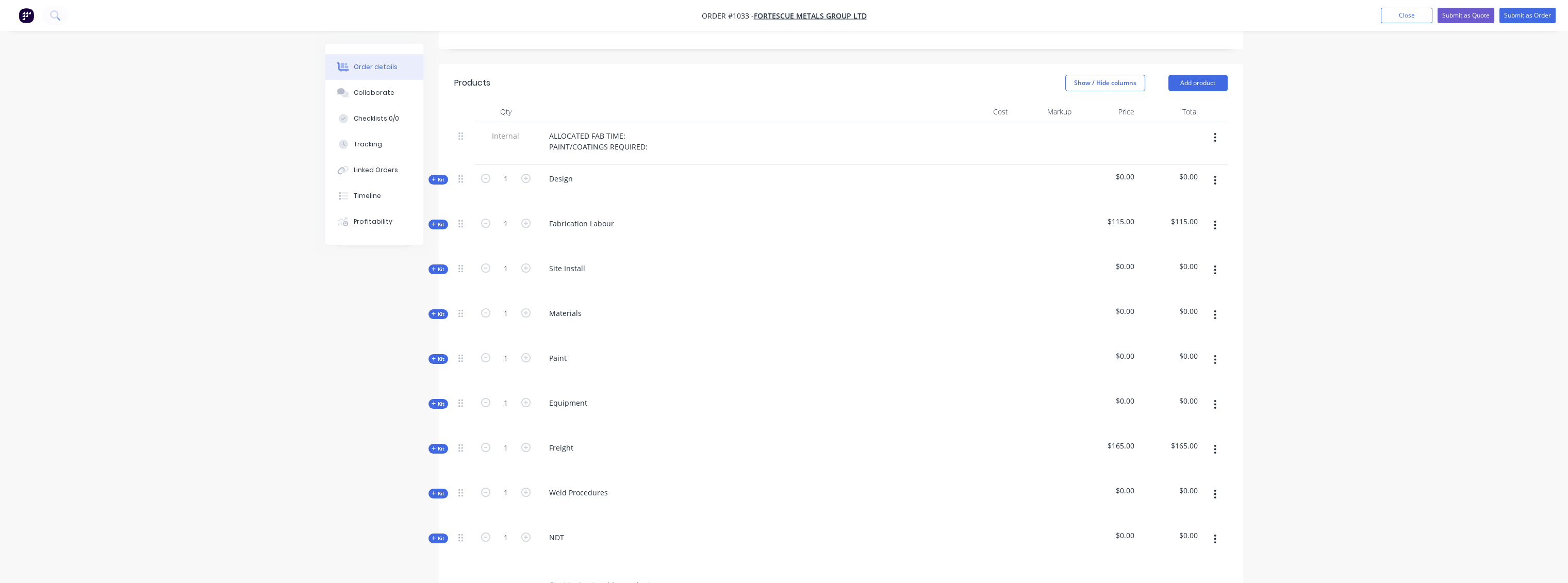
click at [1214, 132] on icon "button" at bounding box center [1215, 138] width 2 height 12
click at [1154, 178] on div "Delete" at bounding box center [1179, 185] width 80 height 15
click at [572, 128] on div "Design" at bounding box center [561, 136] width 40 height 15
click at [1214, 177] on icon "button" at bounding box center [1215, 182] width 2 height 12
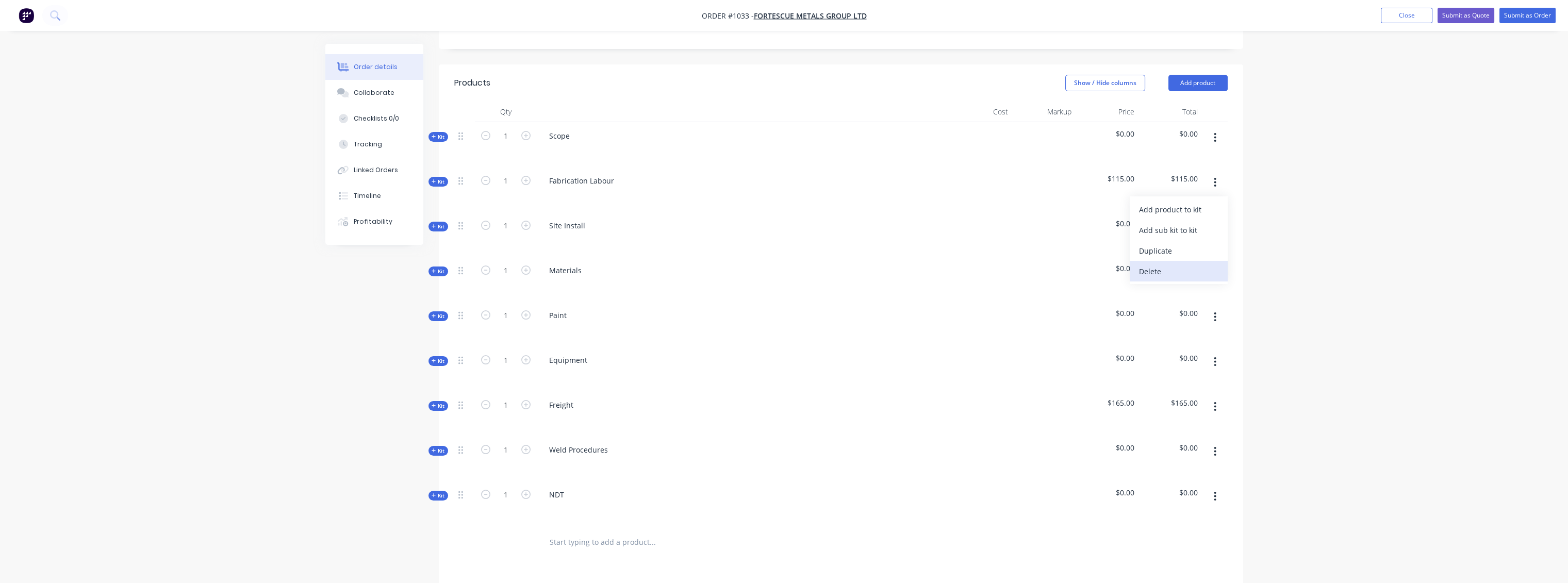
click at [1151, 264] on div "Delete" at bounding box center [1179, 271] width 80 height 15
click at [1215, 177] on icon "button" at bounding box center [1215, 182] width 2 height 12
click at [1153, 264] on div "Delete" at bounding box center [1179, 271] width 80 height 15
click at [1217, 173] on button "button" at bounding box center [1215, 182] width 24 height 18
click at [1159, 264] on div "Delete" at bounding box center [1179, 271] width 80 height 15
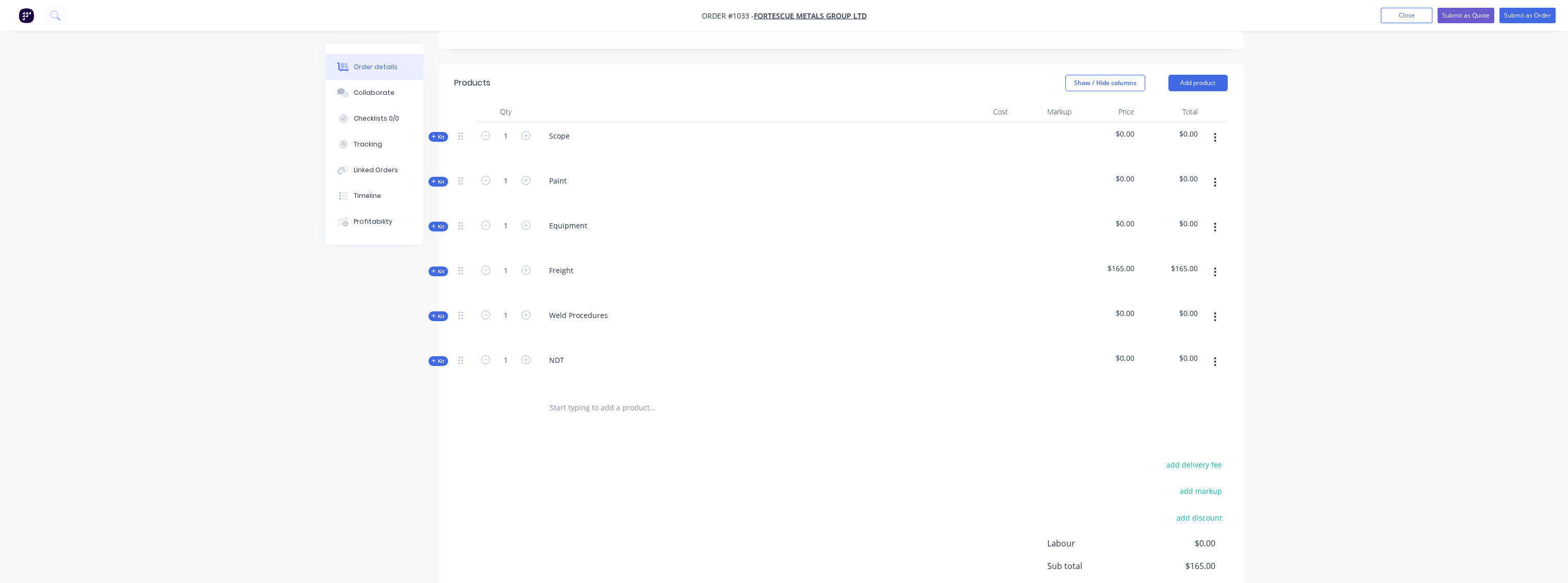
click at [1215, 178] on icon "button" at bounding box center [1215, 182] width 2 height 9
click at [1158, 264] on div "Delete" at bounding box center [1179, 271] width 80 height 15
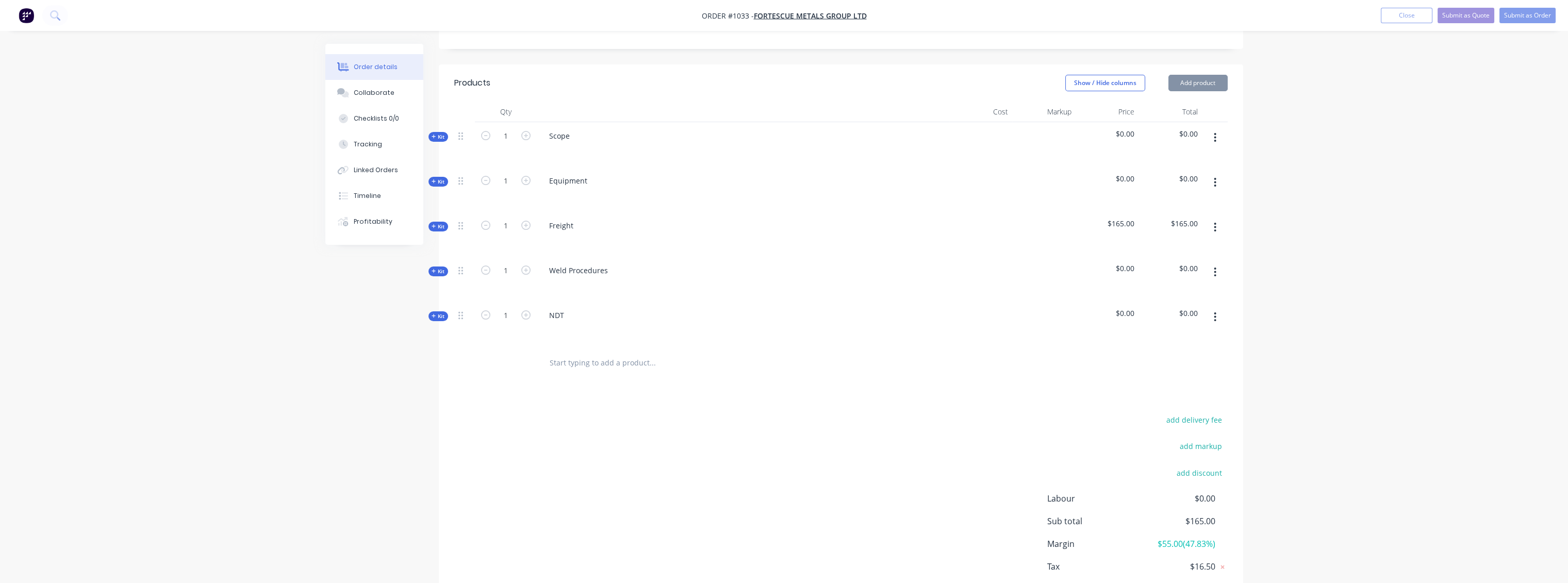
click at [1218, 173] on button "button" at bounding box center [1215, 182] width 24 height 18
click at [1151, 264] on div "Delete" at bounding box center [1179, 271] width 80 height 15
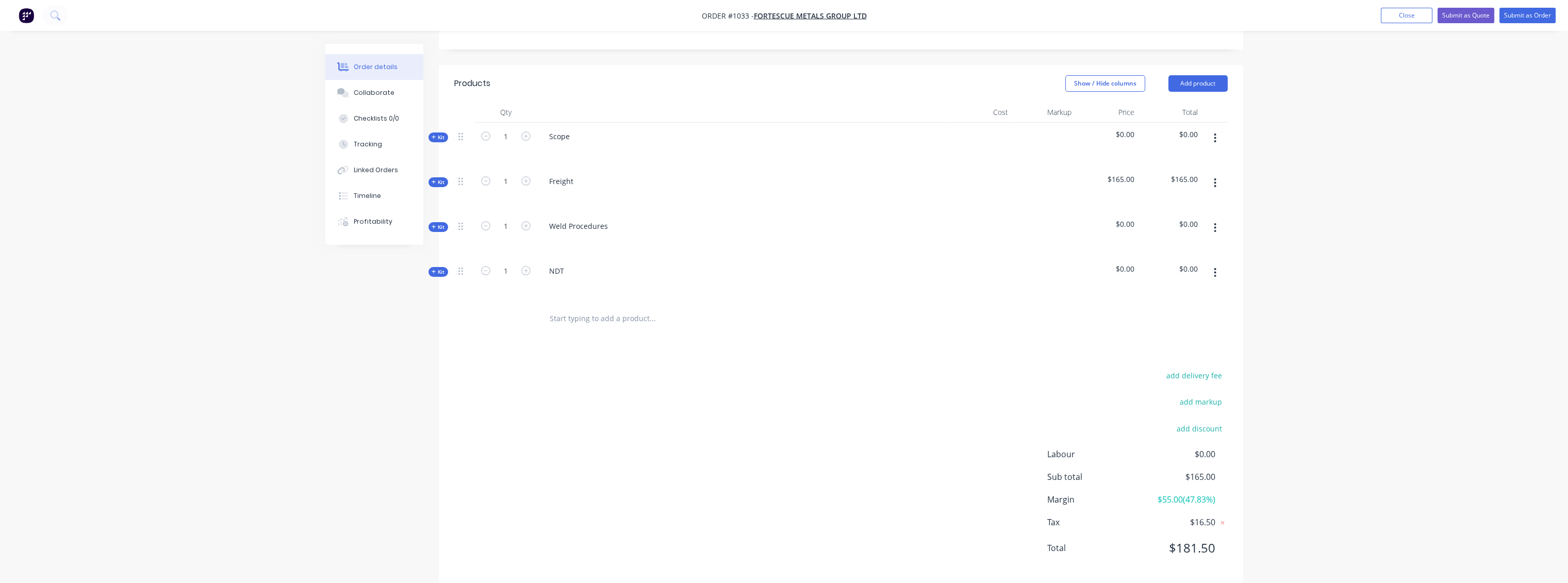
click at [1214, 177] on icon "button" at bounding box center [1215, 183] width 2 height 12
click at [1146, 264] on div "Delete" at bounding box center [1179, 272] width 80 height 15
click at [1212, 218] on button "button" at bounding box center [1215, 227] width 24 height 18
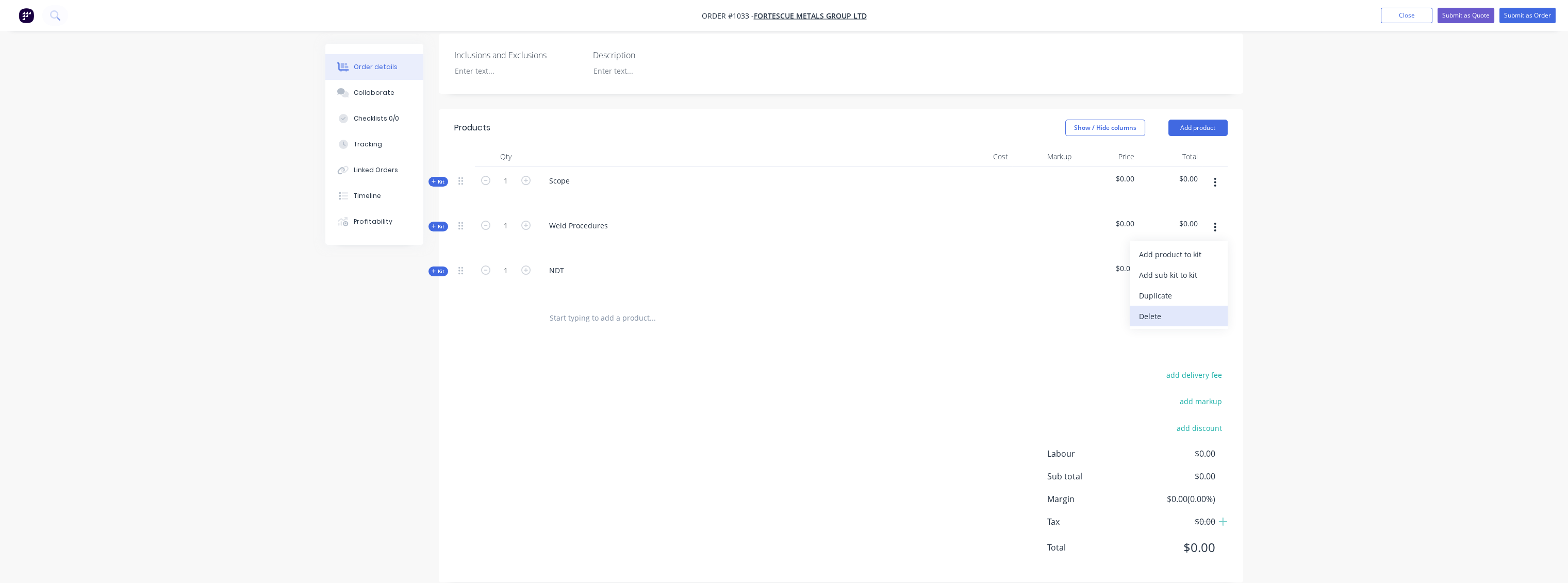
click at [1154, 309] on div "Delete" at bounding box center [1179, 316] width 80 height 15
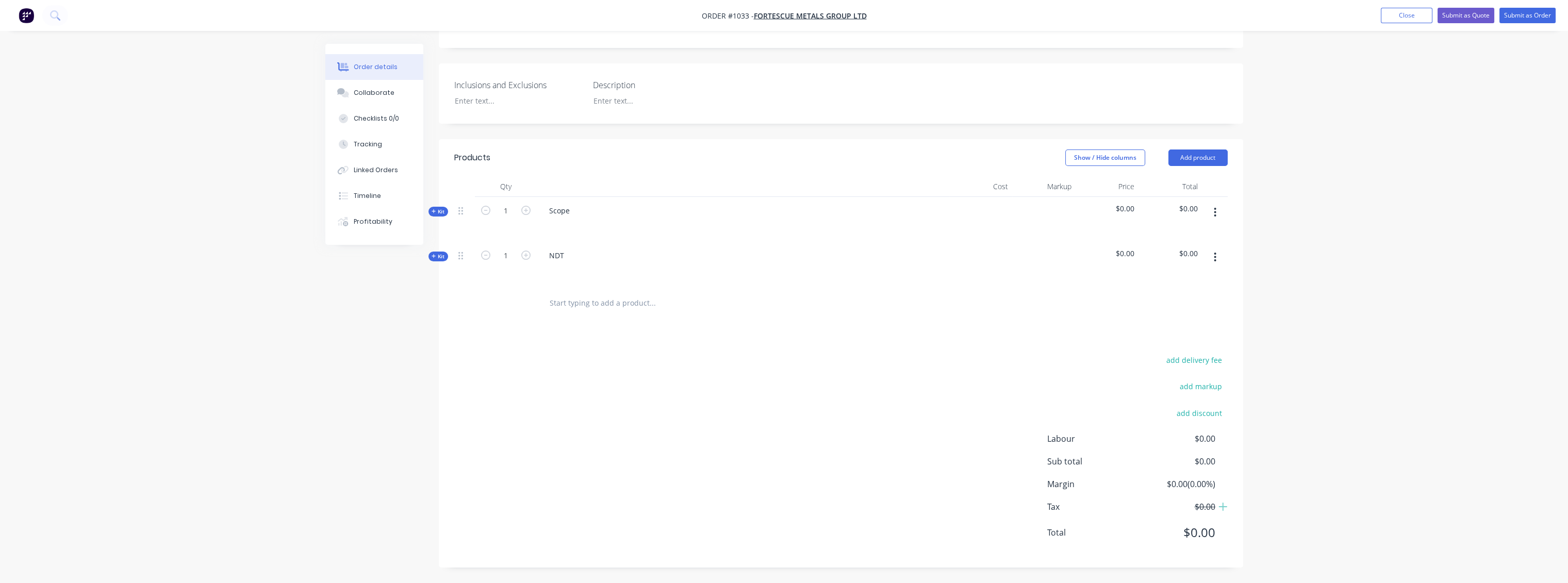
scroll to position [253, 0]
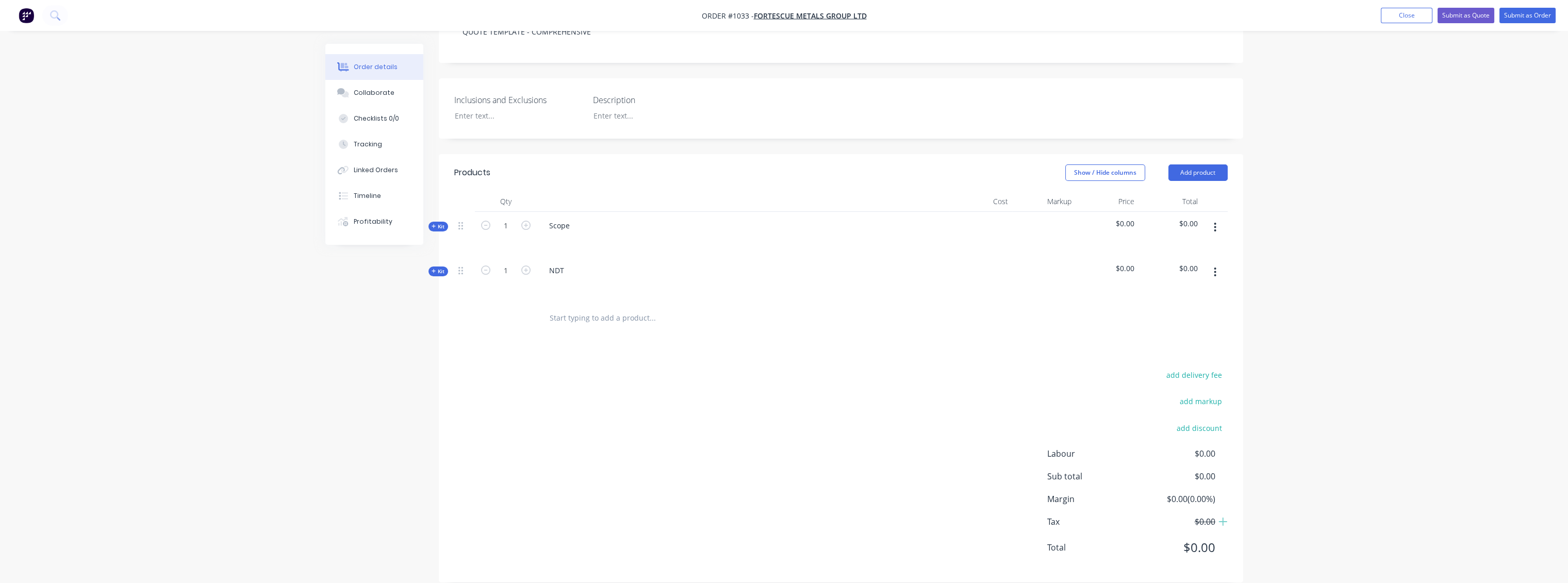
click at [1211, 263] on button "button" at bounding box center [1215, 272] width 24 height 18
click at [1155, 354] on div "Delete" at bounding box center [1179, 361] width 80 height 15
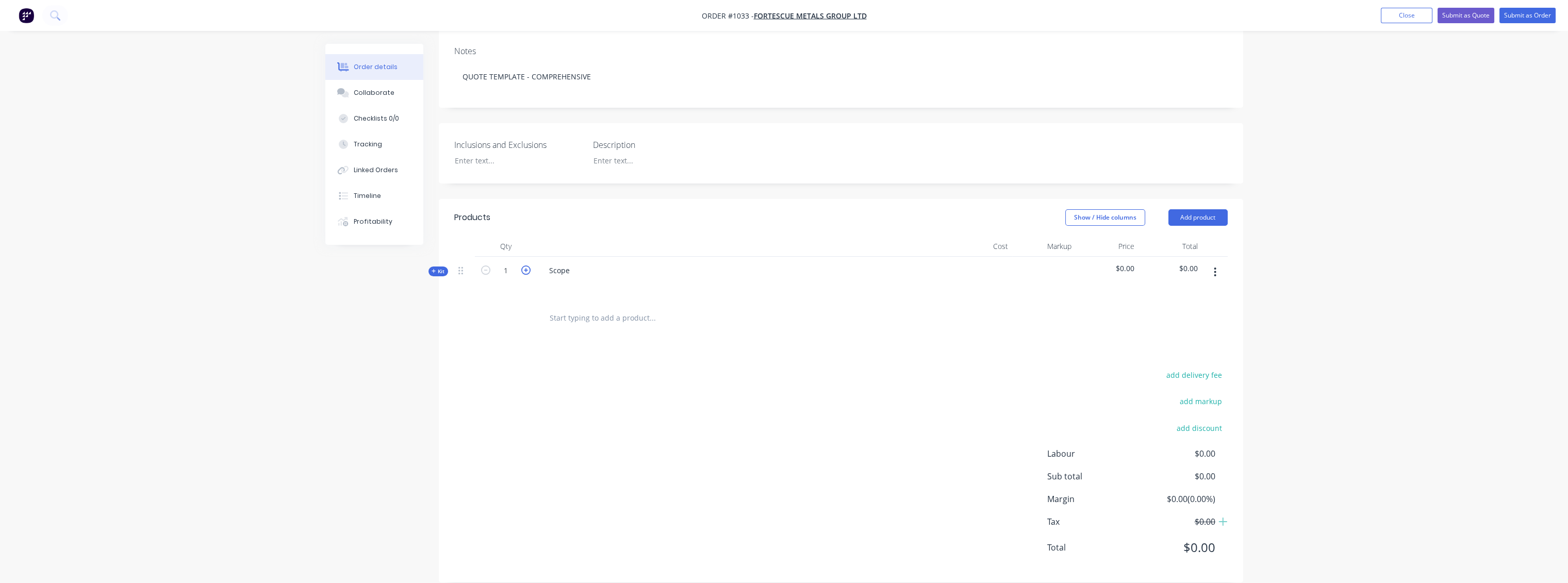
click at [526, 266] on icon "button" at bounding box center [526, 270] width 9 height 9
drag, startPoint x: 526, startPoint y: 253, endPoint x: 532, endPoint y: 253, distance: 6.0
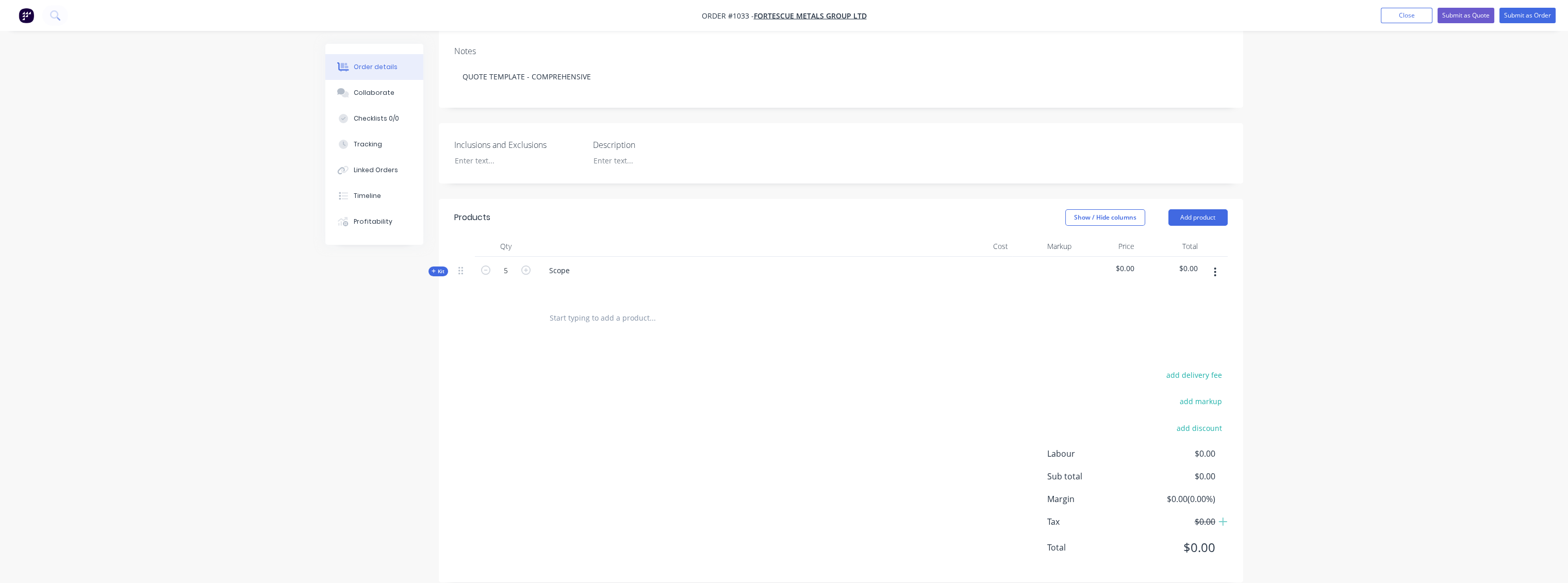
click at [527, 266] on icon "button" at bounding box center [526, 270] width 9 height 9
click at [487, 266] on icon "button" at bounding box center [485, 270] width 9 height 9
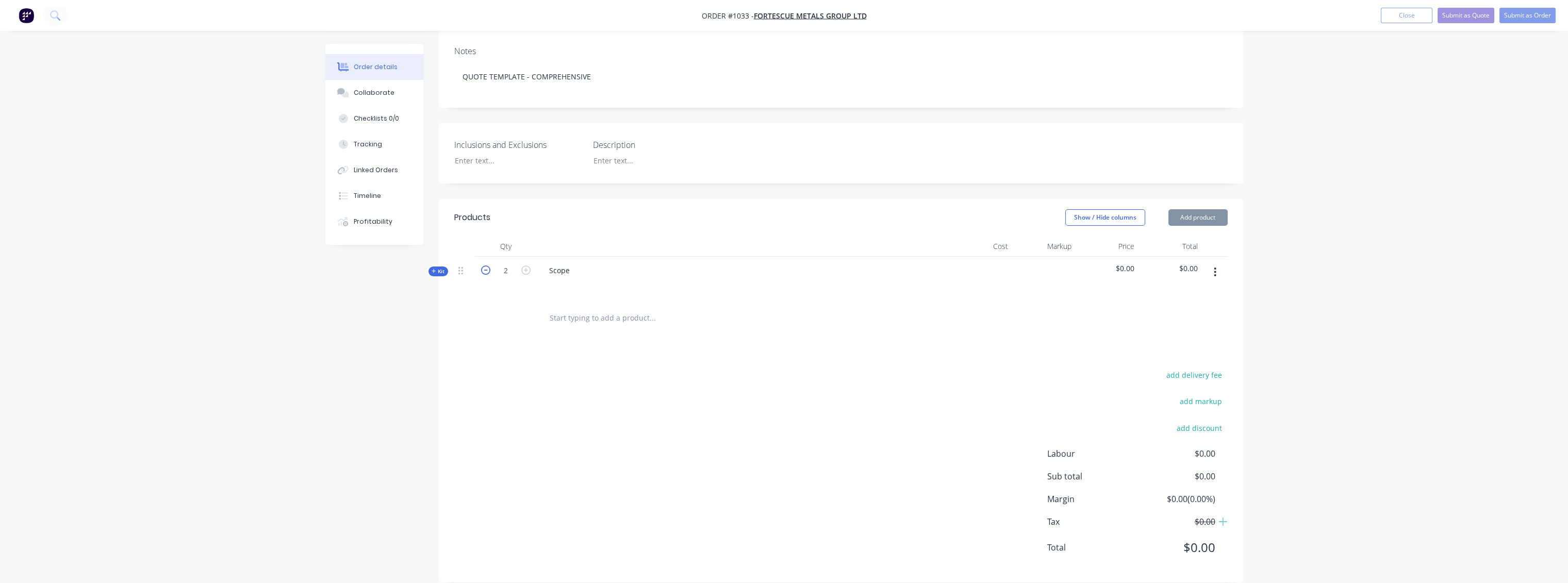
click at [487, 266] on icon "button" at bounding box center [485, 270] width 9 height 9
type input "1"
click at [487, 266] on icon "button" at bounding box center [485, 270] width 9 height 9
click at [586, 308] on input "text" at bounding box center [652, 318] width 206 height 21
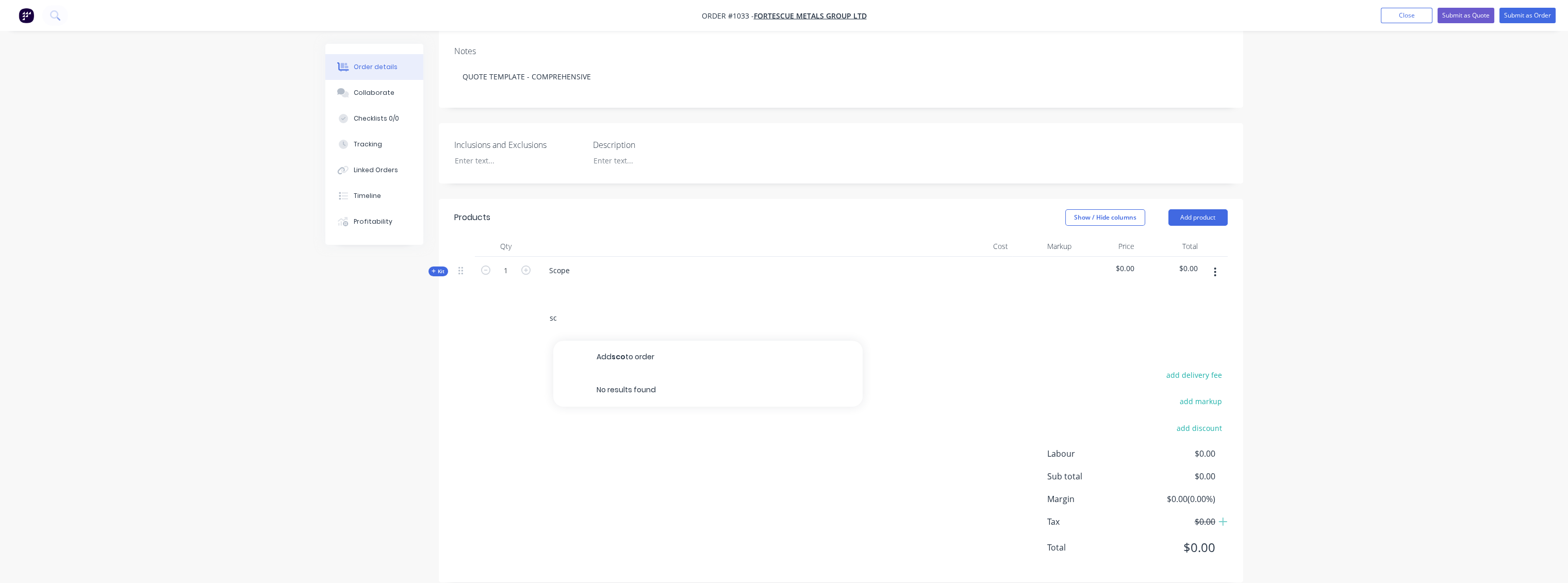
type input "s"
click at [436, 267] on div "Kit" at bounding box center [438, 272] width 20 height 10
click at [524, 310] on icon "button" at bounding box center [526, 314] width 9 height 9
type input "1"
type input "$160.00"
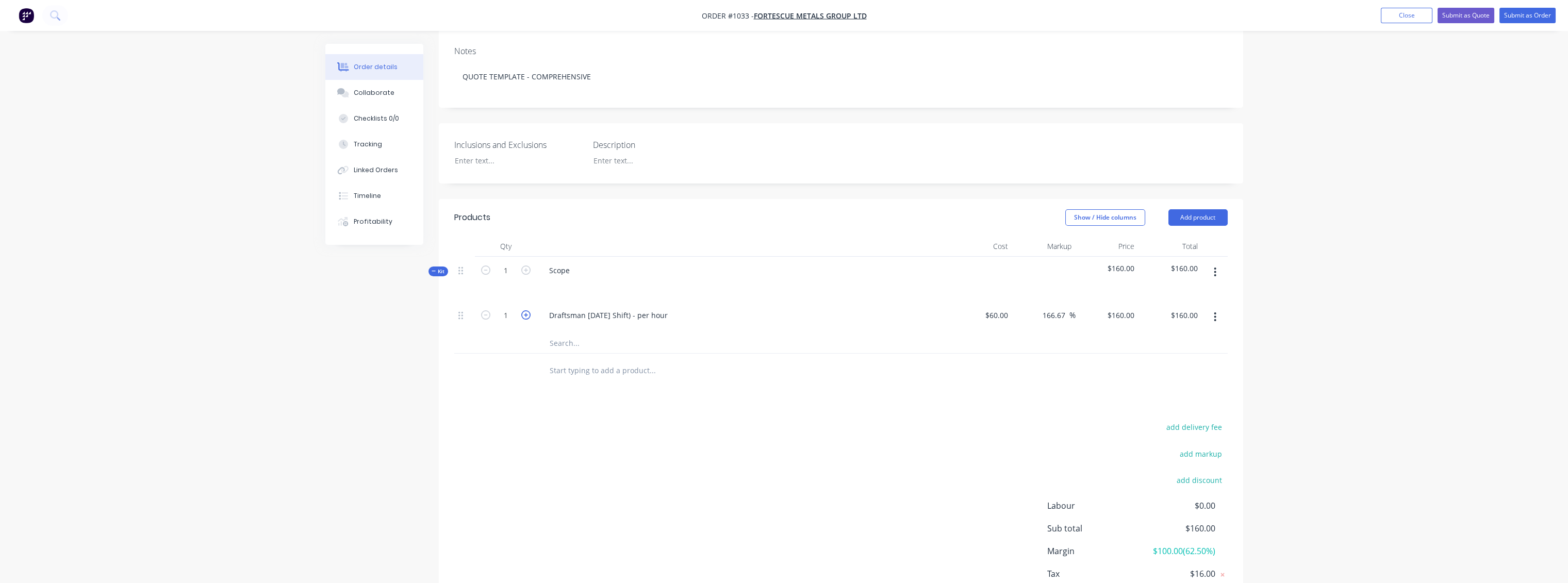
click at [524, 310] on icon "button" at bounding box center [526, 314] width 9 height 9
type input "2"
type input "$320.00"
click at [524, 310] on icon "button" at bounding box center [526, 314] width 9 height 9
type input "3"
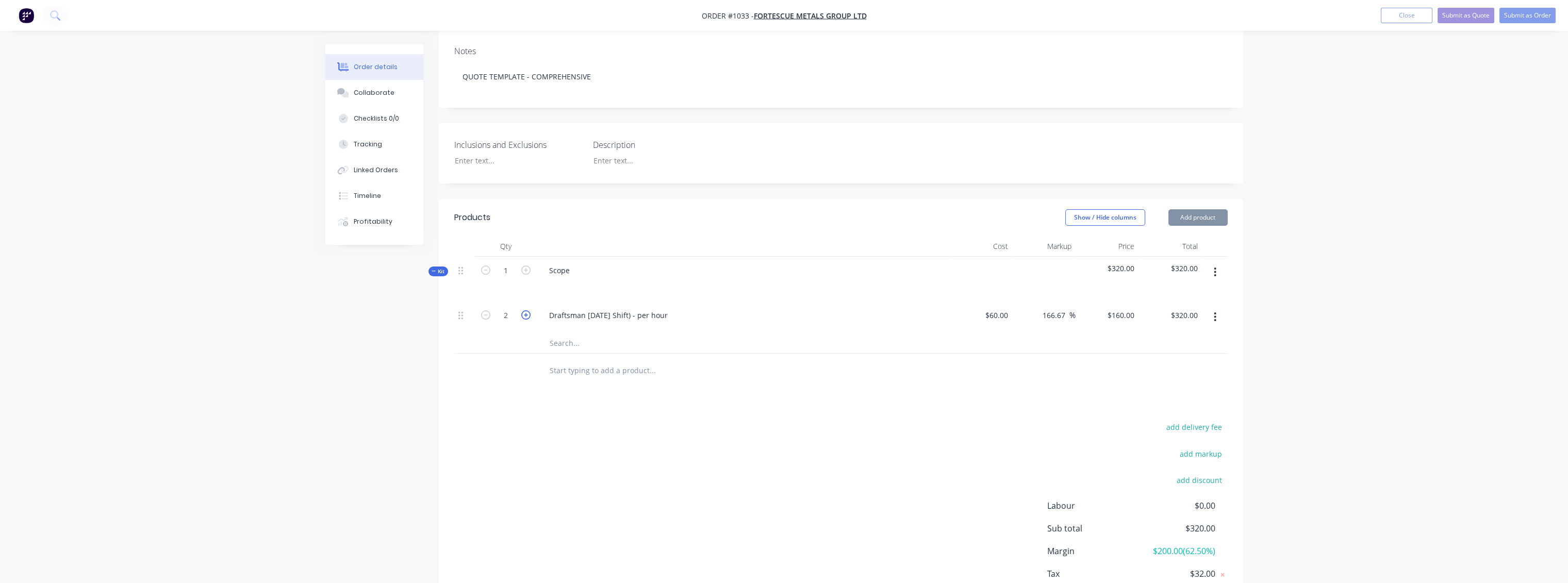
type input "$480.00"
click at [524, 310] on icon "button" at bounding box center [526, 314] width 9 height 9
type input "4"
type input "$640.00"
click at [524, 310] on icon "button" at bounding box center [526, 314] width 9 height 9
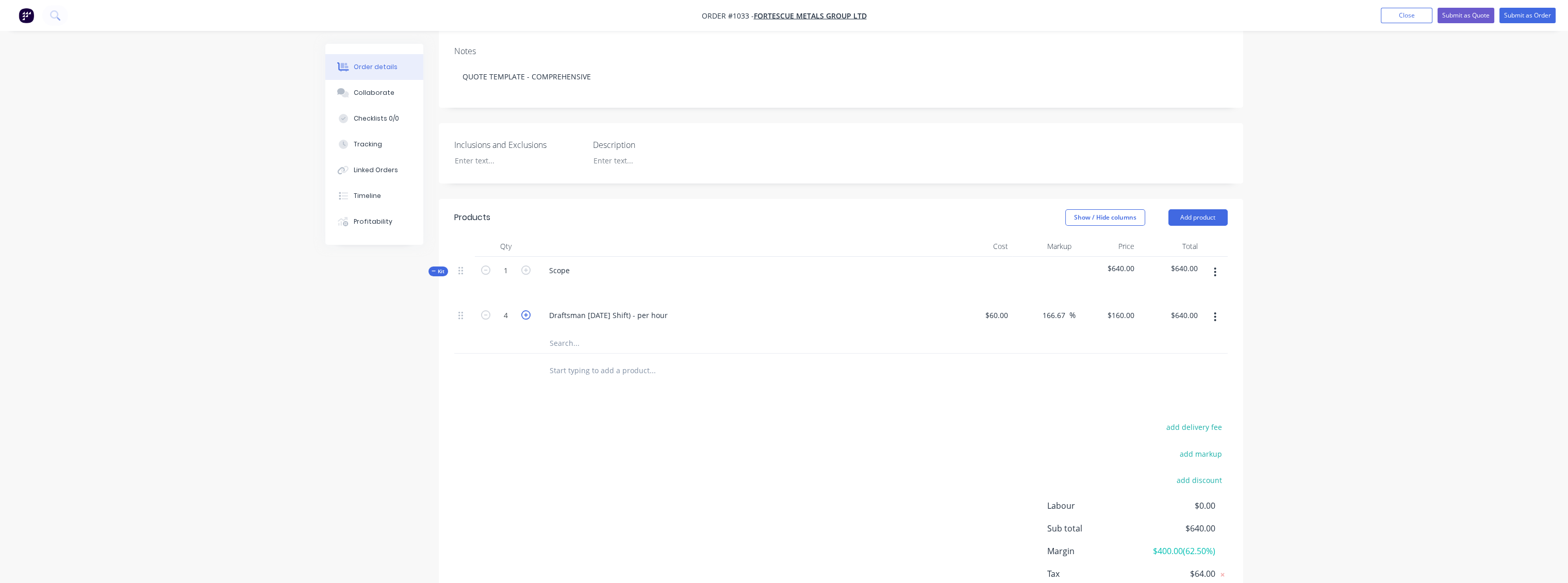
type input "5"
type input "$800.00"
click at [524, 310] on icon "button" at bounding box center [526, 314] width 9 height 9
type input "6"
type input "$960.00"
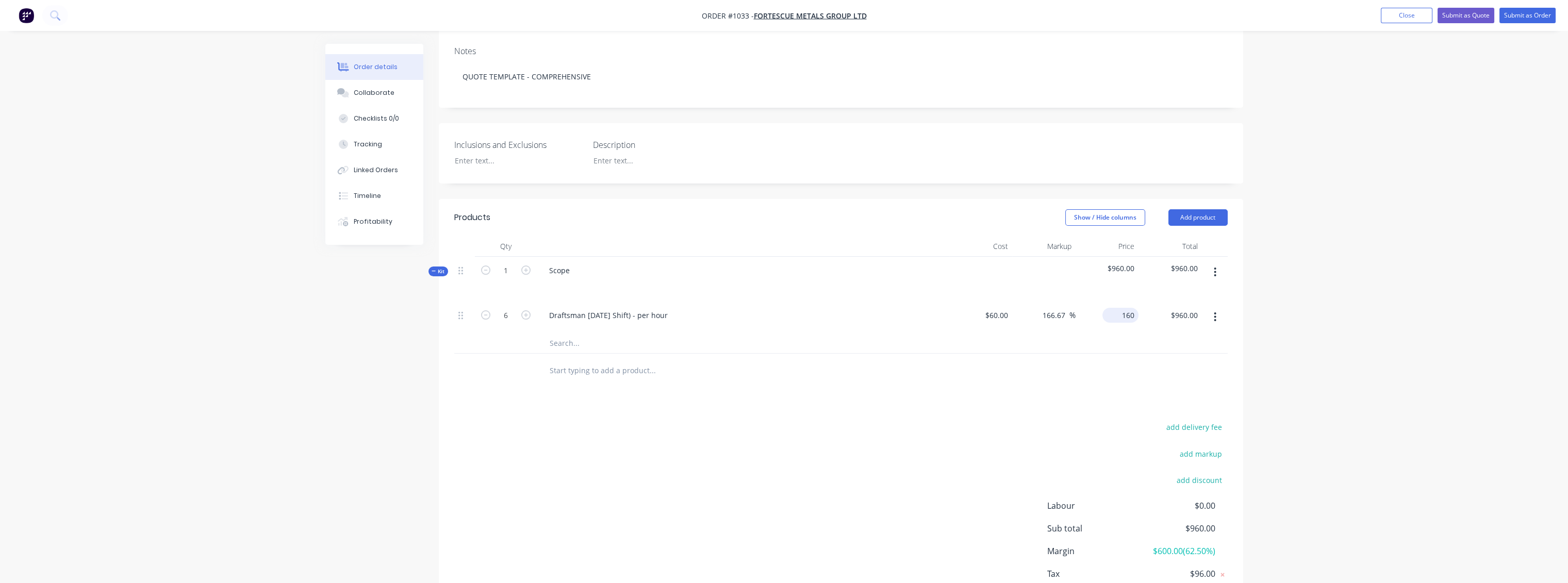
click at [1122, 308] on input "160" at bounding box center [1122, 315] width 32 height 15
type input "130"
type input "116.67"
type input "$130.00"
type input "$780.00"
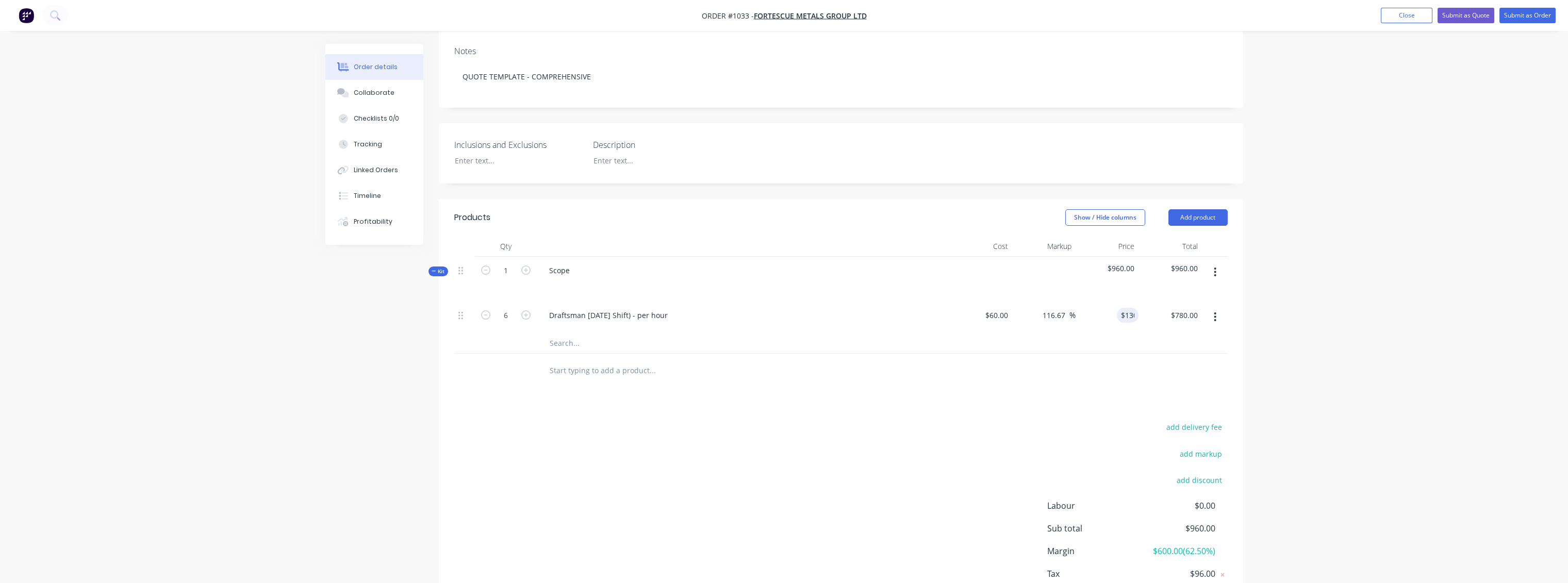
drag, startPoint x: 1124, startPoint y: 329, endPoint x: 1115, endPoint y: 331, distance: 9.2
click at [1124, 332] on div at bounding box center [841, 343] width 774 height 21
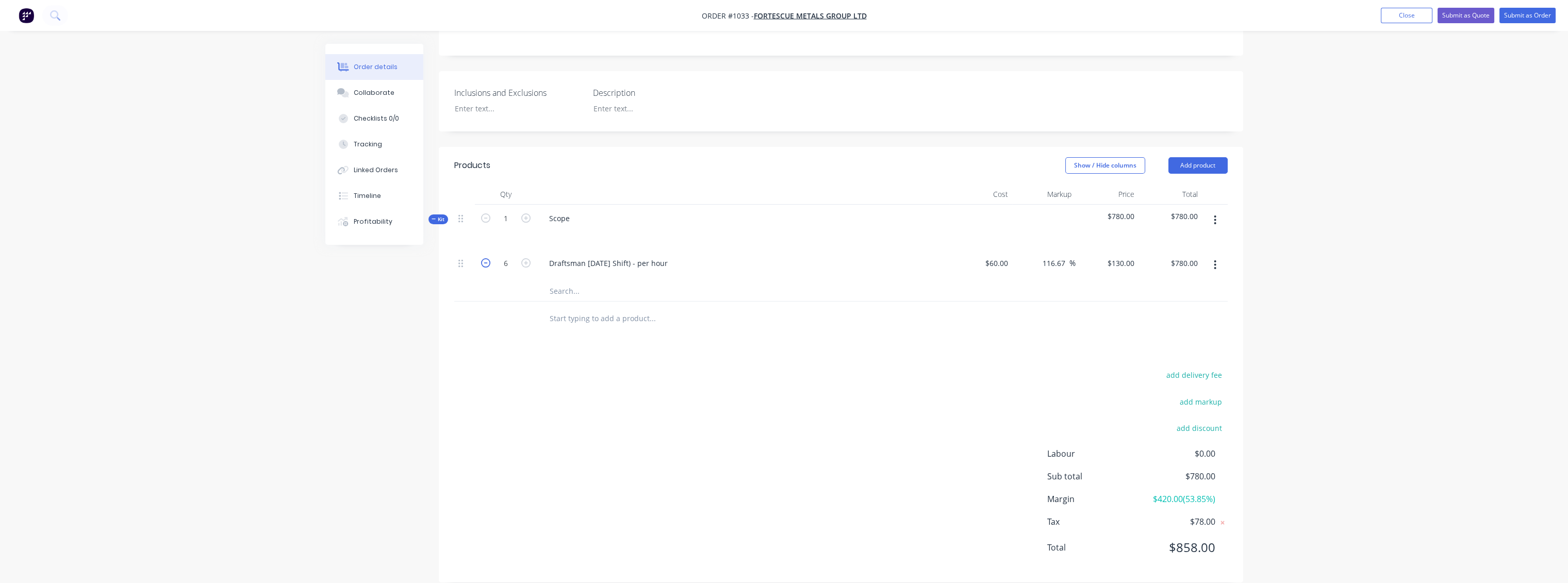
click at [482, 258] on icon "button" at bounding box center [485, 262] width 9 height 9
type input "5"
type input "$650.00"
click at [1122, 313] on div at bounding box center [841, 318] width 774 height 34
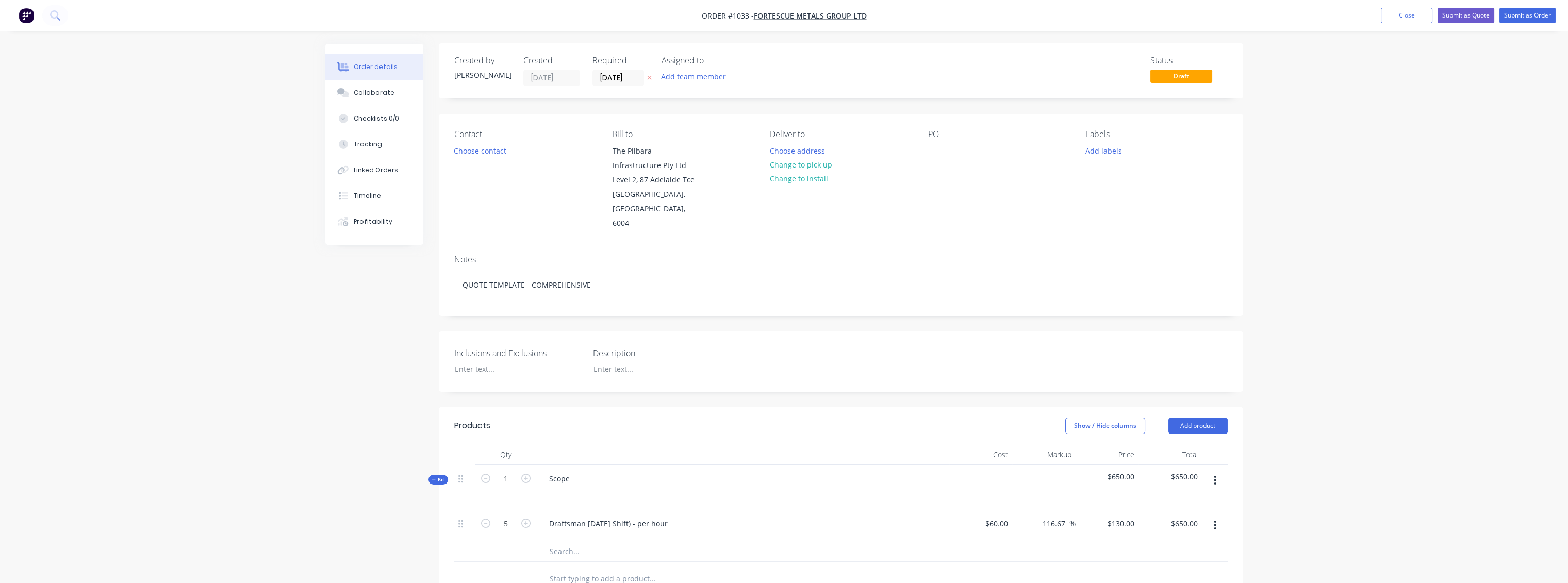
scroll to position [0, 0]
click at [494, 362] on div at bounding box center [511, 369] width 129 height 15
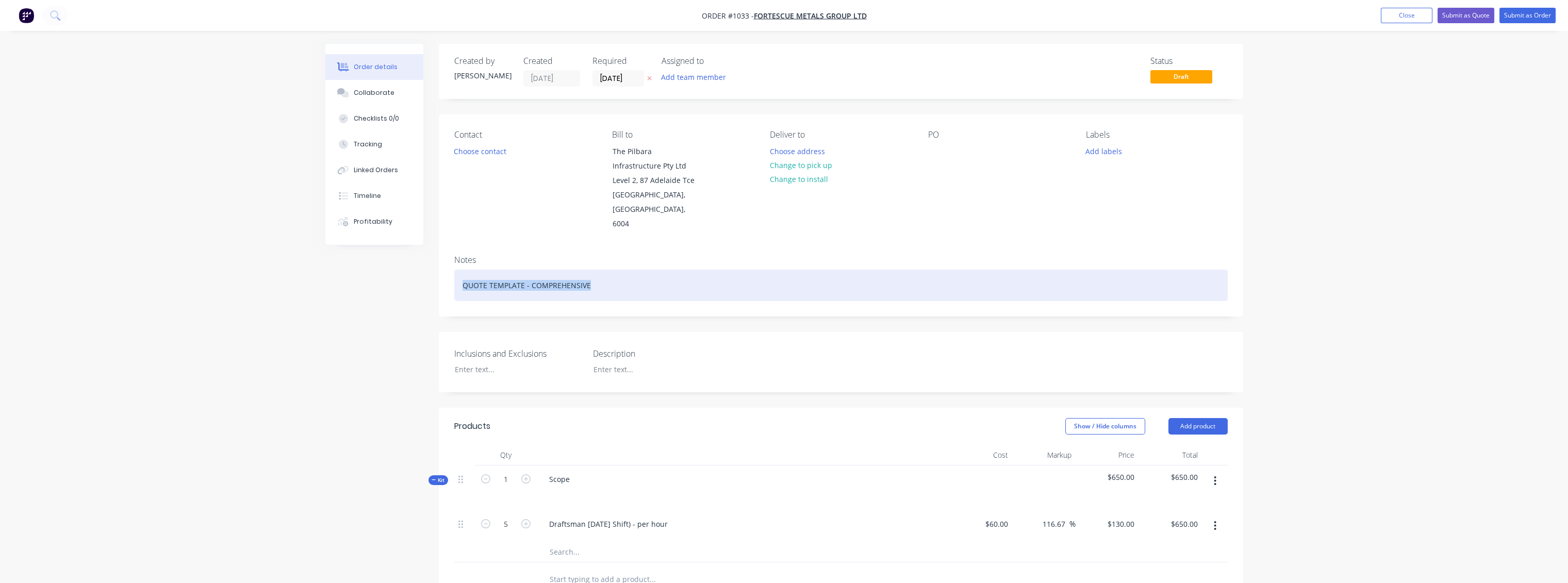
drag, startPoint x: 590, startPoint y: 270, endPoint x: 452, endPoint y: 266, distance: 138.1
click at [452, 266] on div "Notes QUOTE TEMPLATE - COMPREHENSIVE" at bounding box center [841, 281] width 804 height 69
click at [682, 275] on div "Preliminary scoping of Portal lathe swarf chute guarding" at bounding box center [841, 285] width 774 height 31
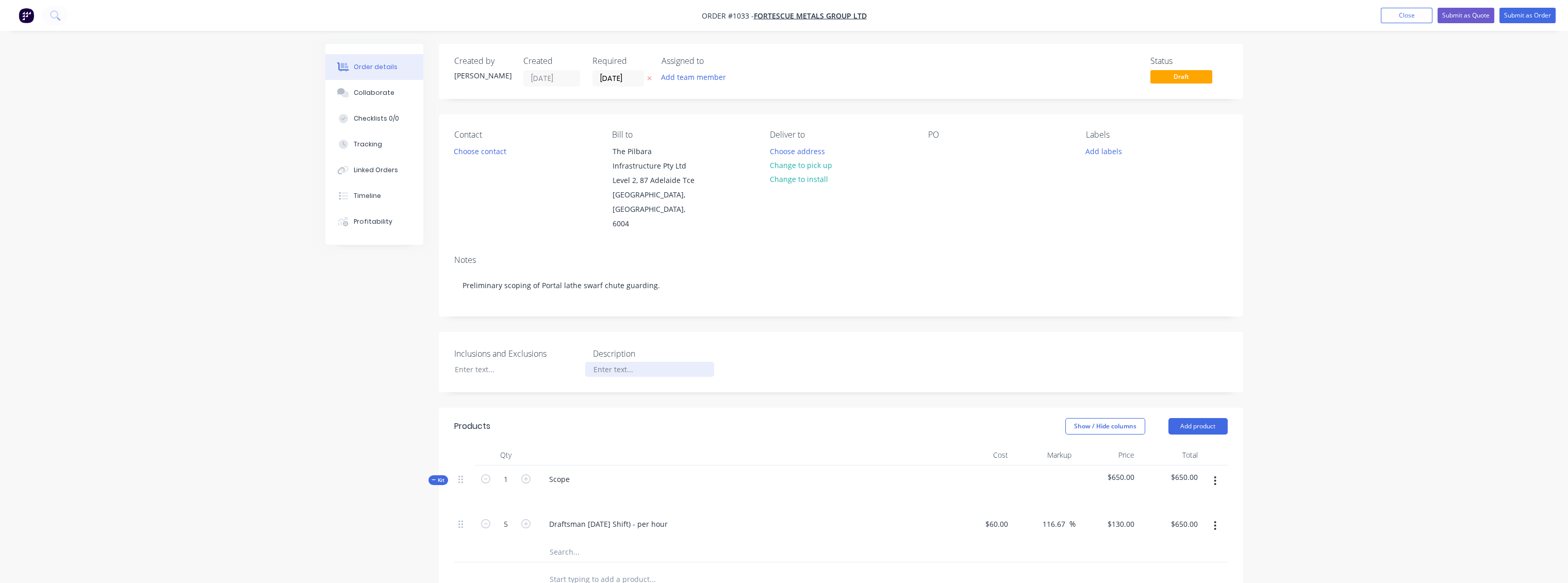
click at [605, 362] on div at bounding box center [649, 369] width 129 height 15
click at [529, 362] on div at bounding box center [511, 369] width 129 height 15
click at [479, 362] on div "design fabrication" at bounding box center [511, 369] width 129 height 15
click at [618, 362] on div at bounding box center [649, 369] width 129 height 15
click at [752, 299] on div "Notes Preliminary scoping of Portal lathe swarf chute guarding." at bounding box center [841, 281] width 804 height 69
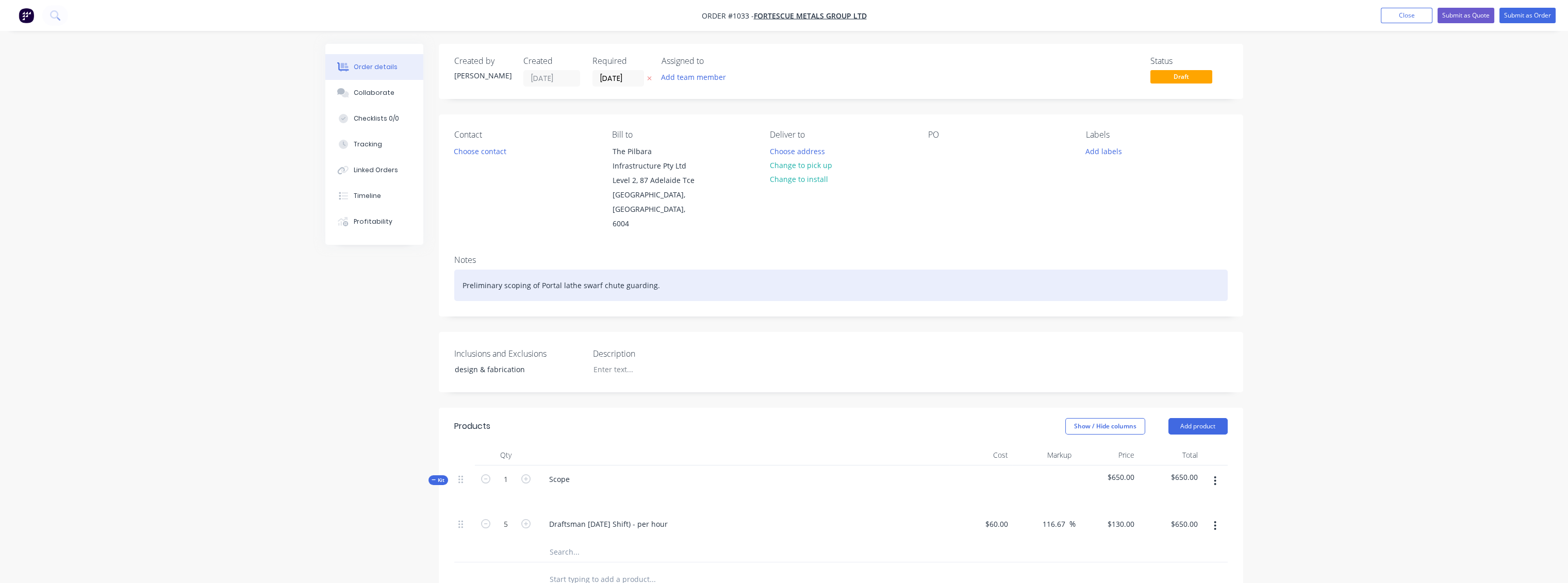
click at [666, 272] on div "Preliminary scoping of Portal lathe swarf chute guarding." at bounding box center [841, 285] width 774 height 31
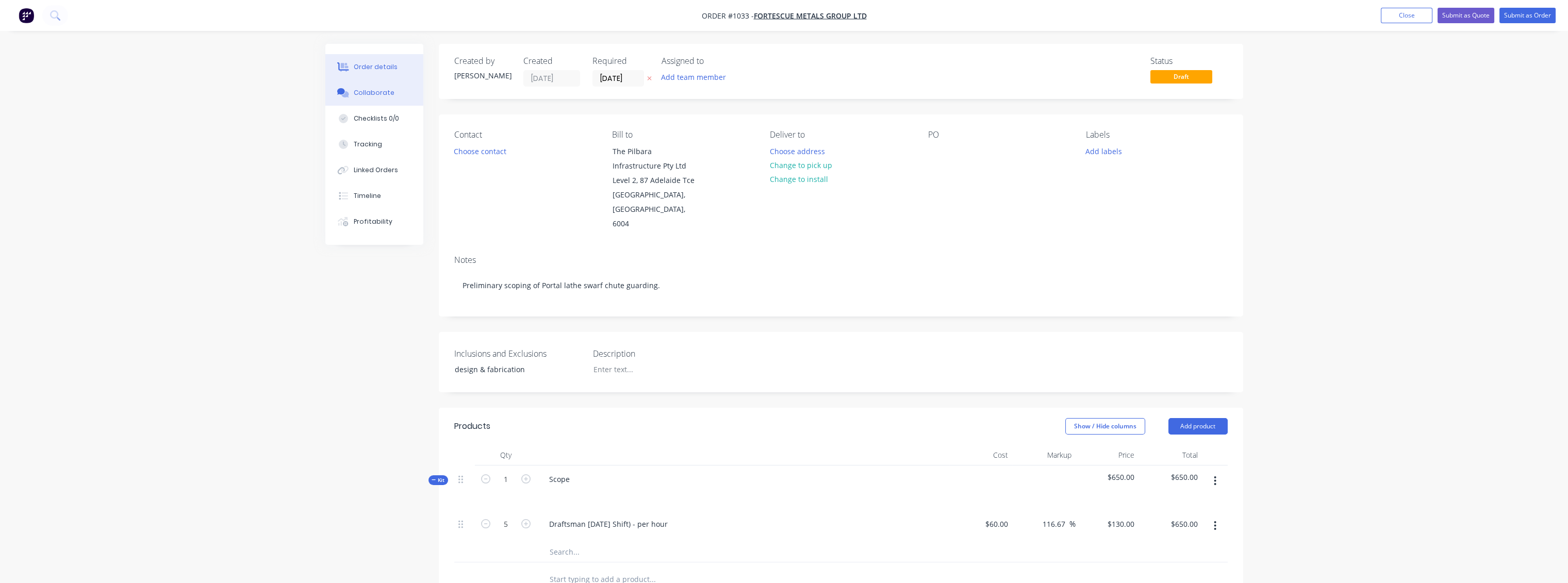
click at [382, 91] on div "Collaborate" at bounding box center [374, 92] width 41 height 9
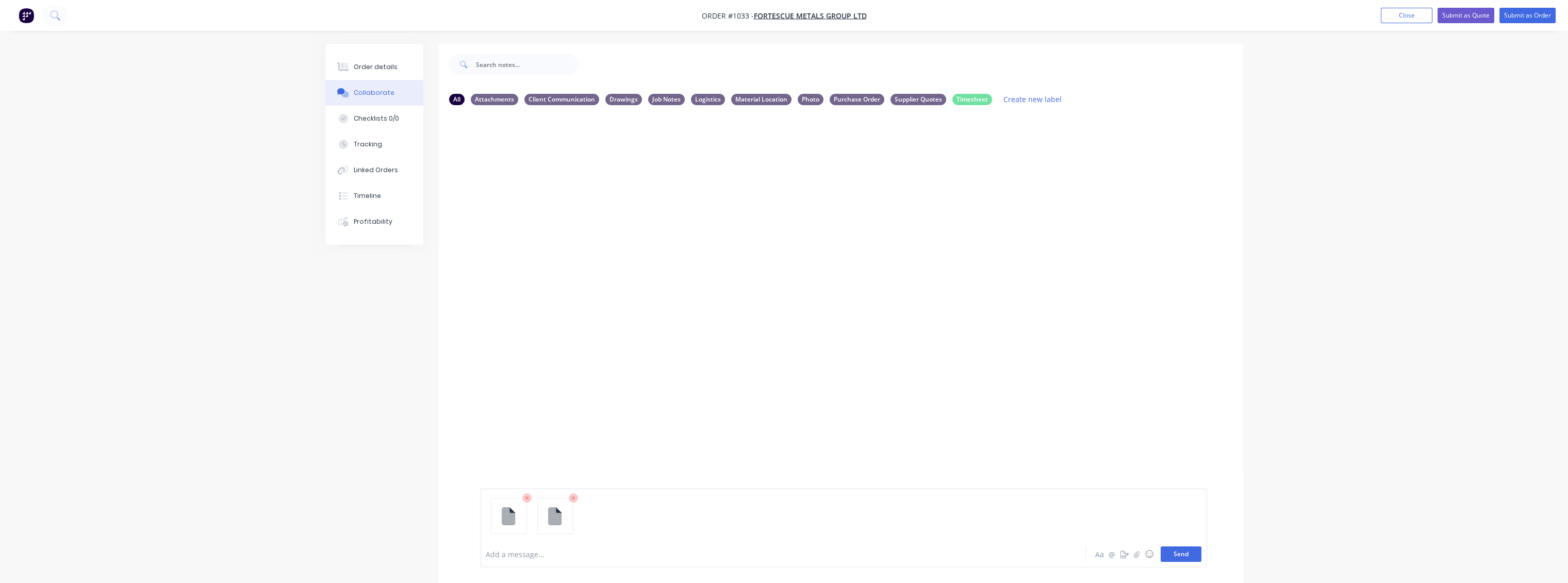
click at [1190, 553] on button "Send" at bounding box center [1181, 554] width 41 height 15
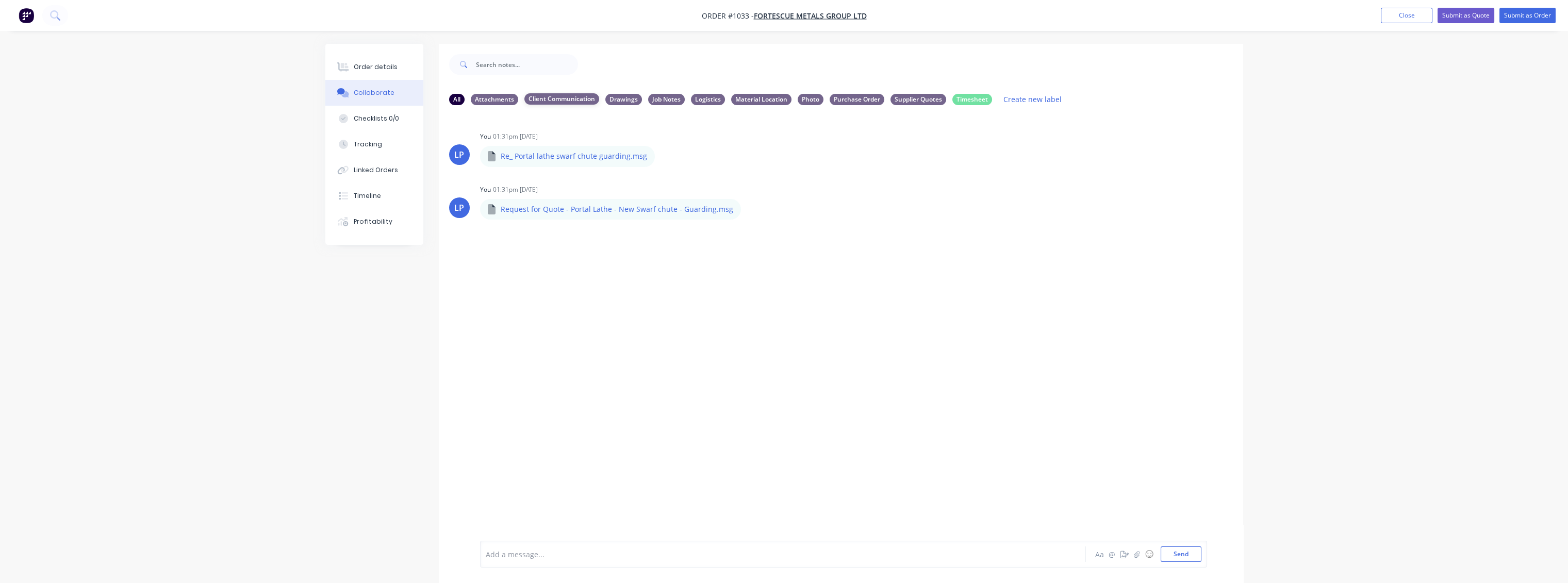
click at [562, 100] on div "Client Communication" at bounding box center [562, 98] width 75 height 12
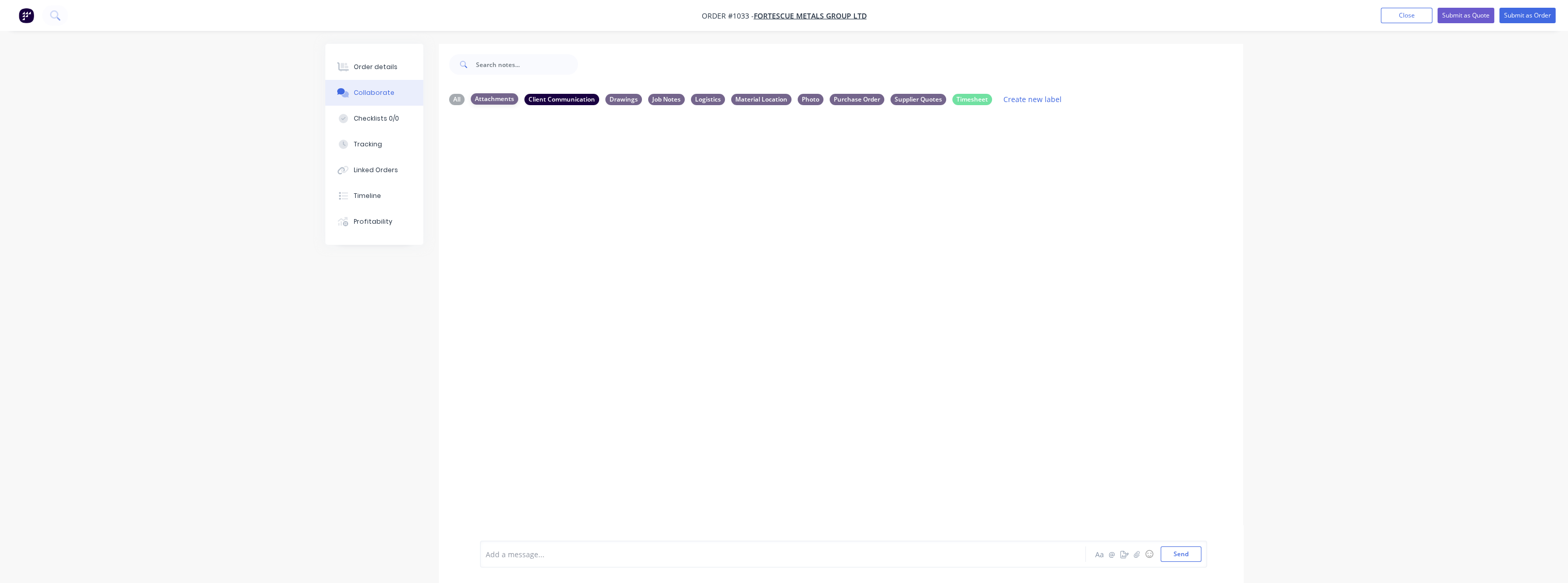
click at [505, 103] on div "Attachments" at bounding box center [494, 98] width 47 height 12
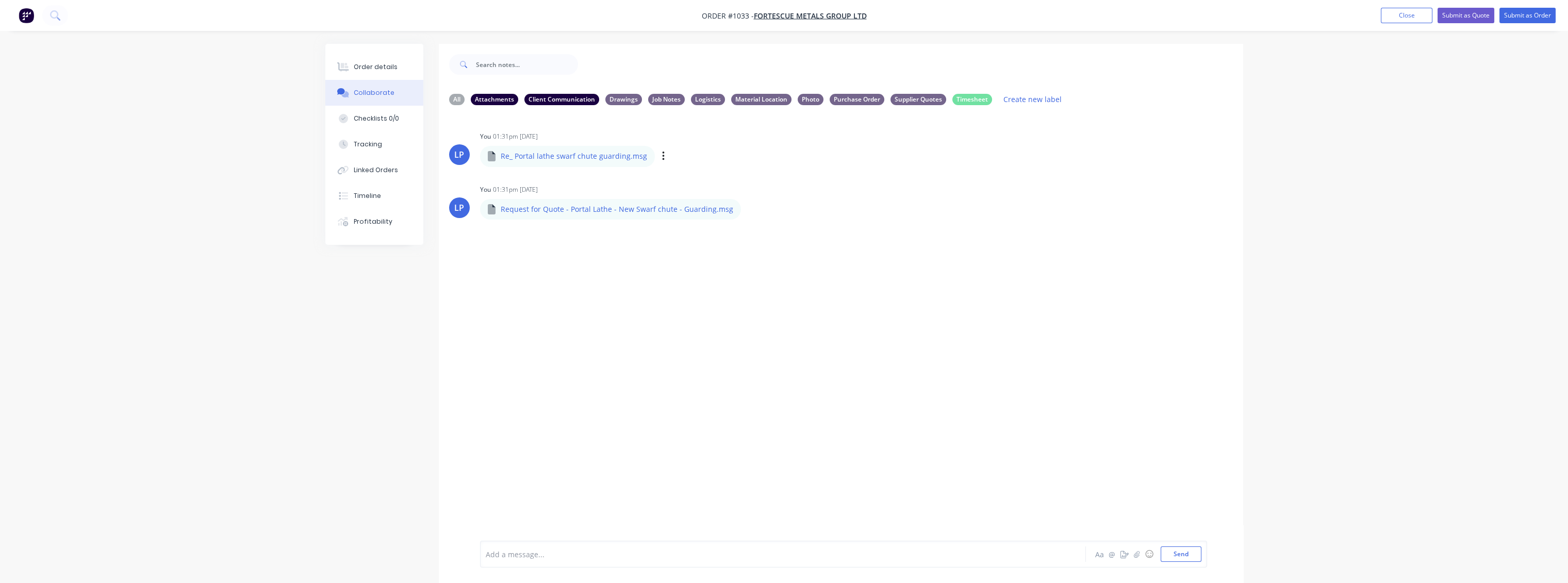
click at [660, 160] on div "Labels Download Delete" at bounding box center [717, 156] width 116 height 15
click at [662, 157] on icon "button" at bounding box center [663, 156] width 2 height 9
click at [689, 158] on button "Labels" at bounding box center [731, 160] width 116 height 23
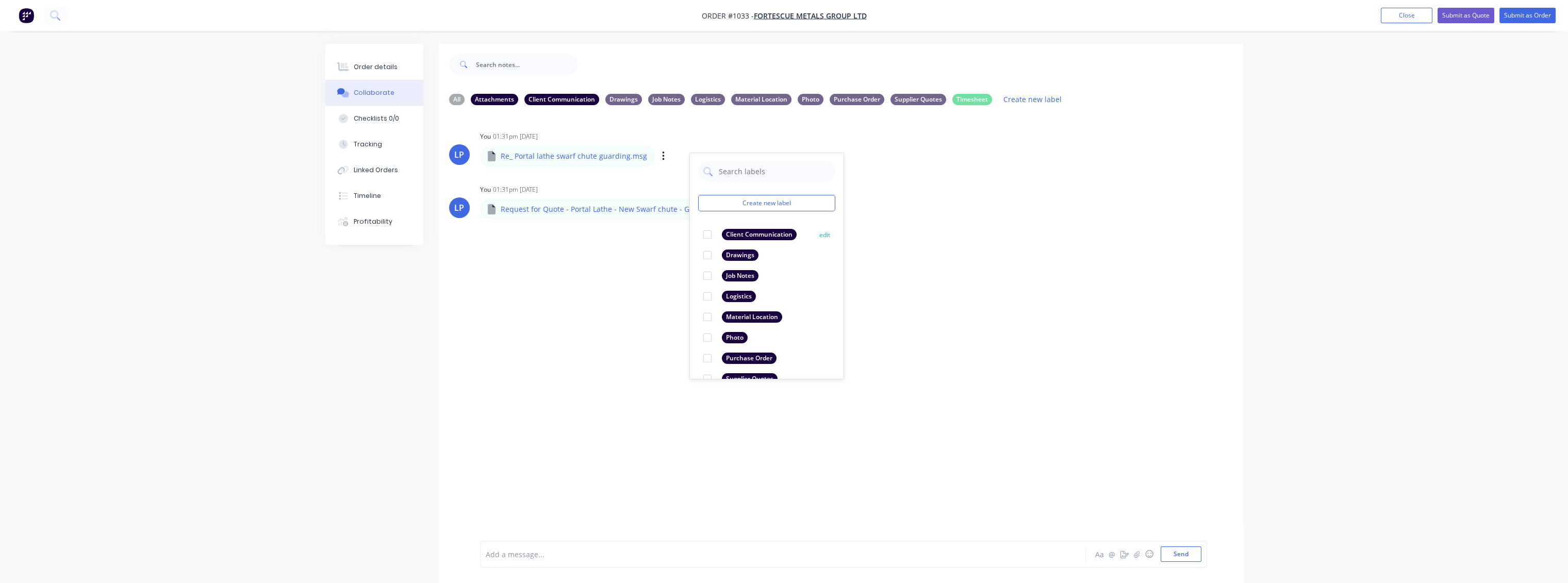
click at [707, 234] on div at bounding box center [707, 234] width 21 height 21
click at [888, 236] on div "LP You 01:31pm [DATE] Re_ Portal lathe swarf chute guarding.msg Re_ Portal lath…" at bounding box center [841, 327] width 804 height 427
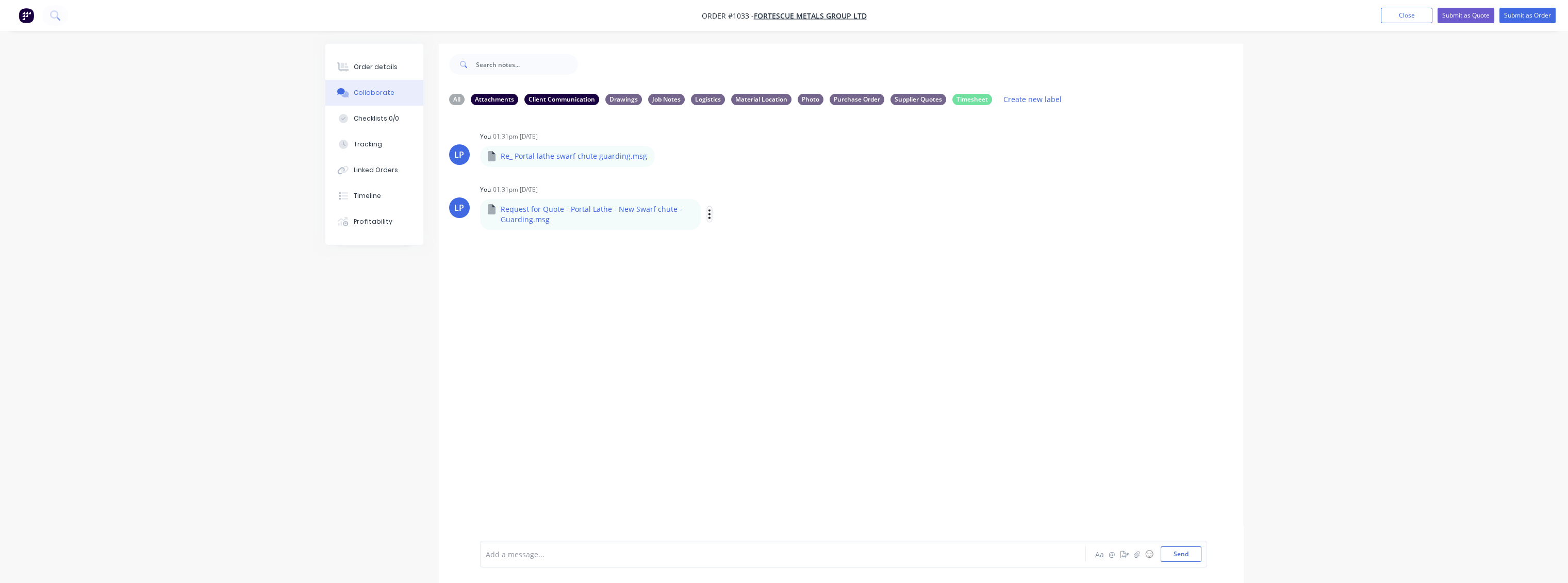
click at [708, 214] on icon "button" at bounding box center [709, 214] width 3 height 12
click at [742, 220] on button "Labels" at bounding box center [777, 218] width 116 height 23
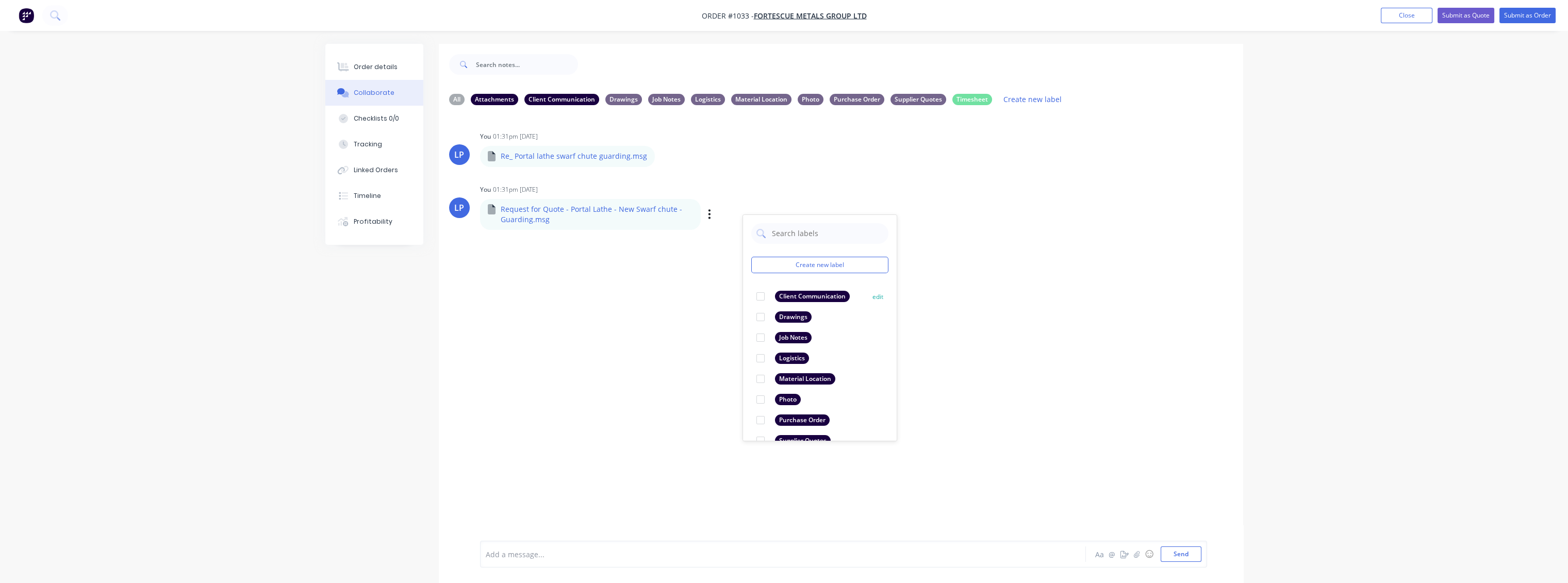
click at [758, 292] on div at bounding box center [761, 297] width 21 height 21
drag, startPoint x: 1033, startPoint y: 321, endPoint x: 1105, endPoint y: 423, distance: 124.9
click at [1036, 325] on div "LP You 01:31pm [DATE] Re_ Portal lathe swarf chute guarding.msg Re_ Portal lath…" at bounding box center [841, 327] width 804 height 427
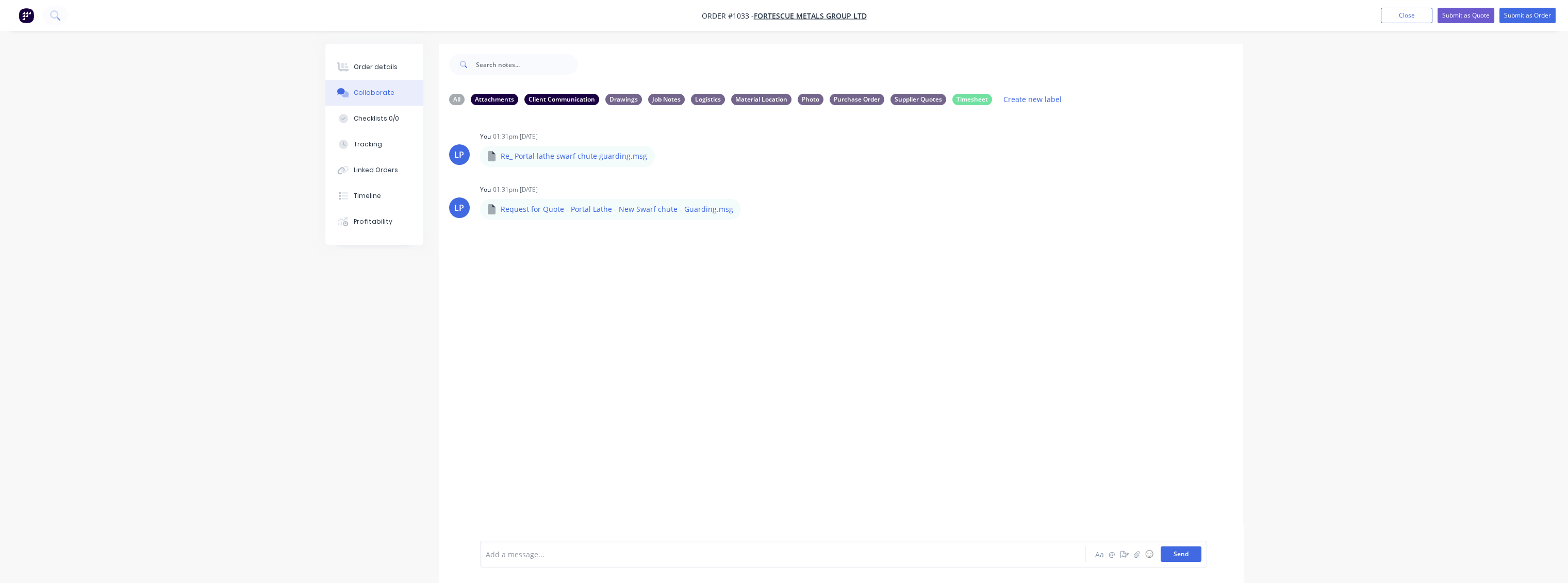
click at [1189, 557] on button "Send" at bounding box center [1181, 554] width 41 height 15
drag, startPoint x: 1002, startPoint y: 380, endPoint x: 561, endPoint y: 283, distance: 451.5
click at [1001, 379] on div "LP You 01:31pm [DATE] Re_ Portal lathe swarf chute guarding.msg Re_ Portal lath…" at bounding box center [841, 327] width 804 height 427
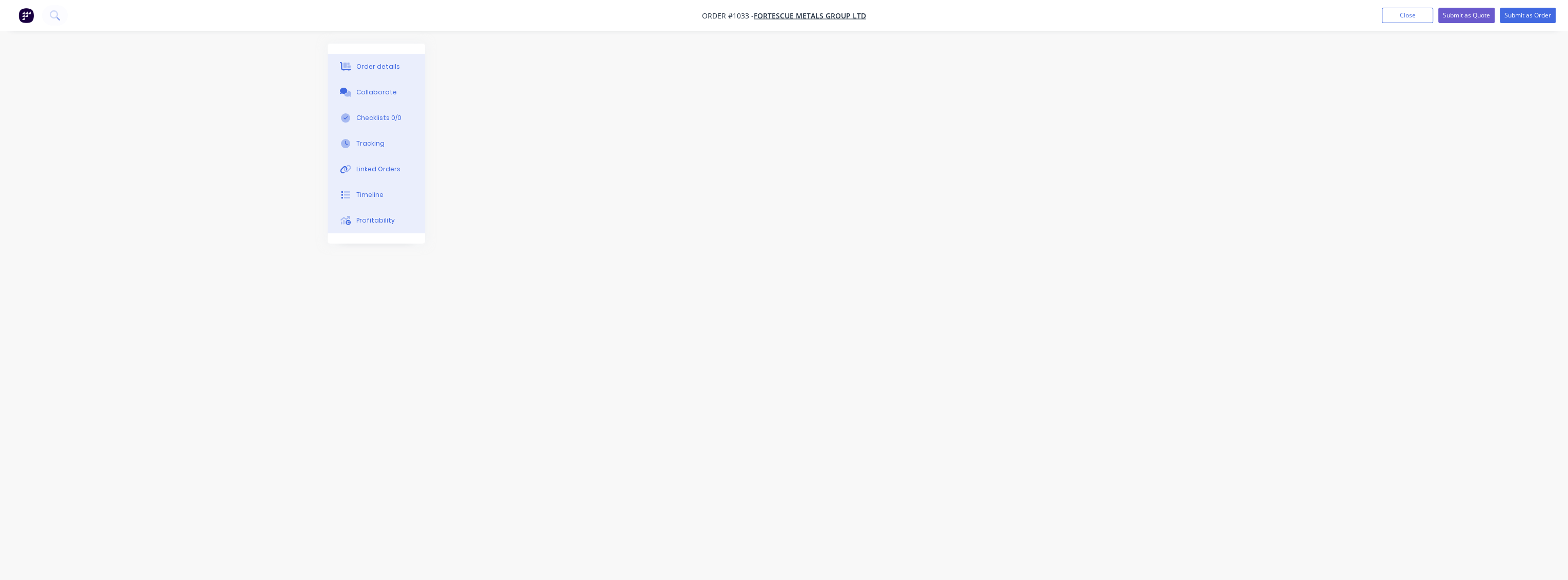
click at [870, 142] on div at bounding box center [783, 271] width 912 height 454
click at [371, 68] on div "Order details" at bounding box center [378, 66] width 44 height 9
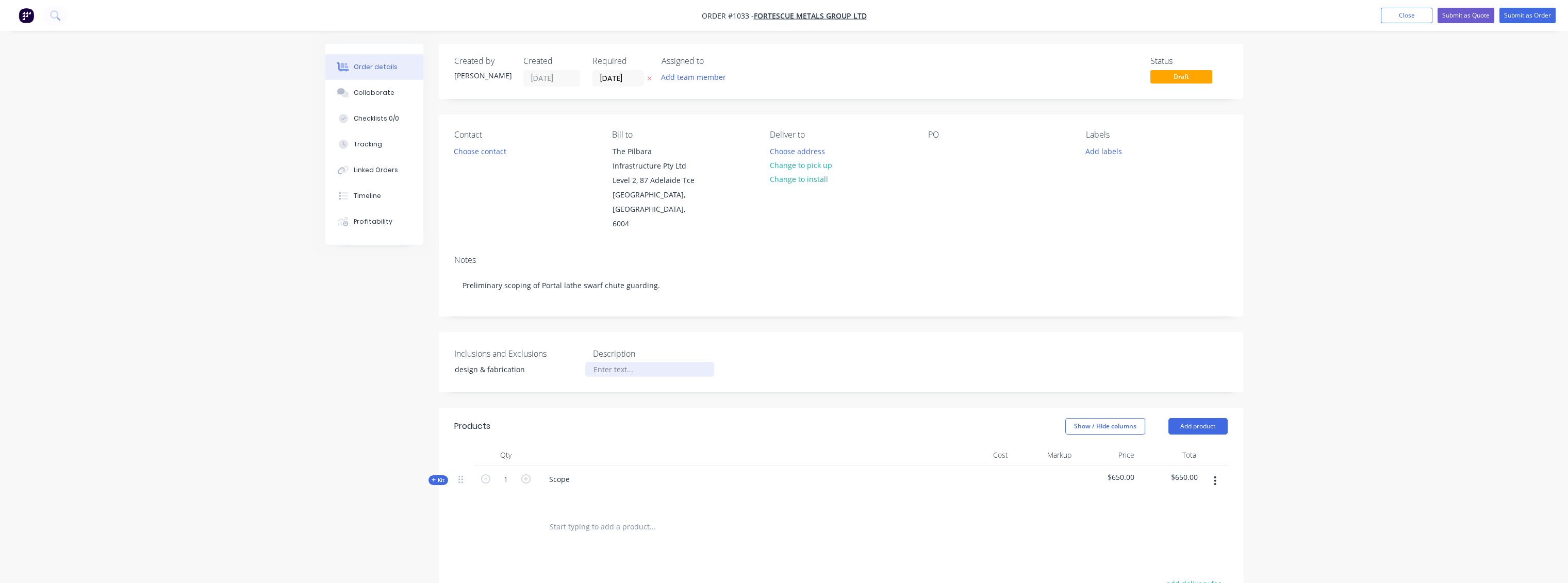
click at [626, 362] on div at bounding box center [649, 369] width 129 height 15
click at [531, 362] on div "design & fabrication" at bounding box center [511, 369] width 129 height 15
click at [454, 362] on div "design & fabrication" at bounding box center [511, 369] width 129 height 15
click at [571, 362] on div "Excluding design & fabrication" at bounding box center [511, 369] width 129 height 15
click at [889, 338] on div "Inclusions and Exclusions Excluding design & fabrication due to project being p…" at bounding box center [841, 367] width 804 height 71
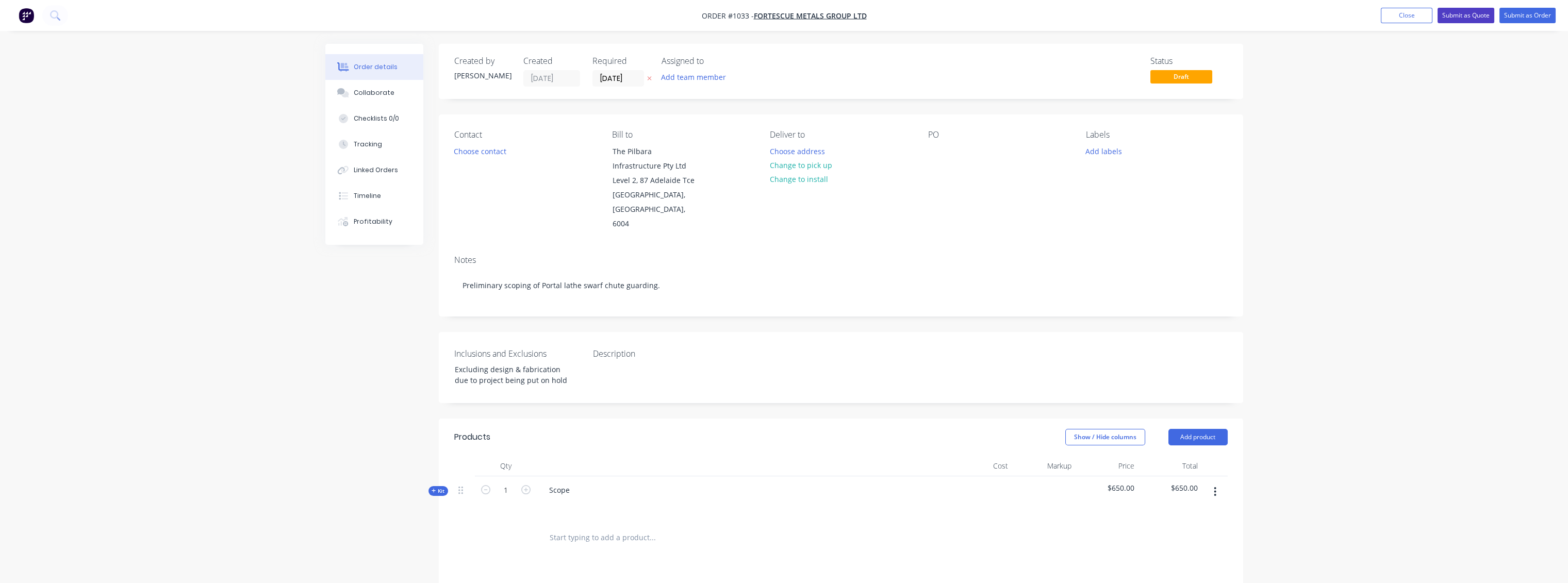
click at [1460, 18] on button "Submit as Quote" at bounding box center [1466, 15] width 57 height 15
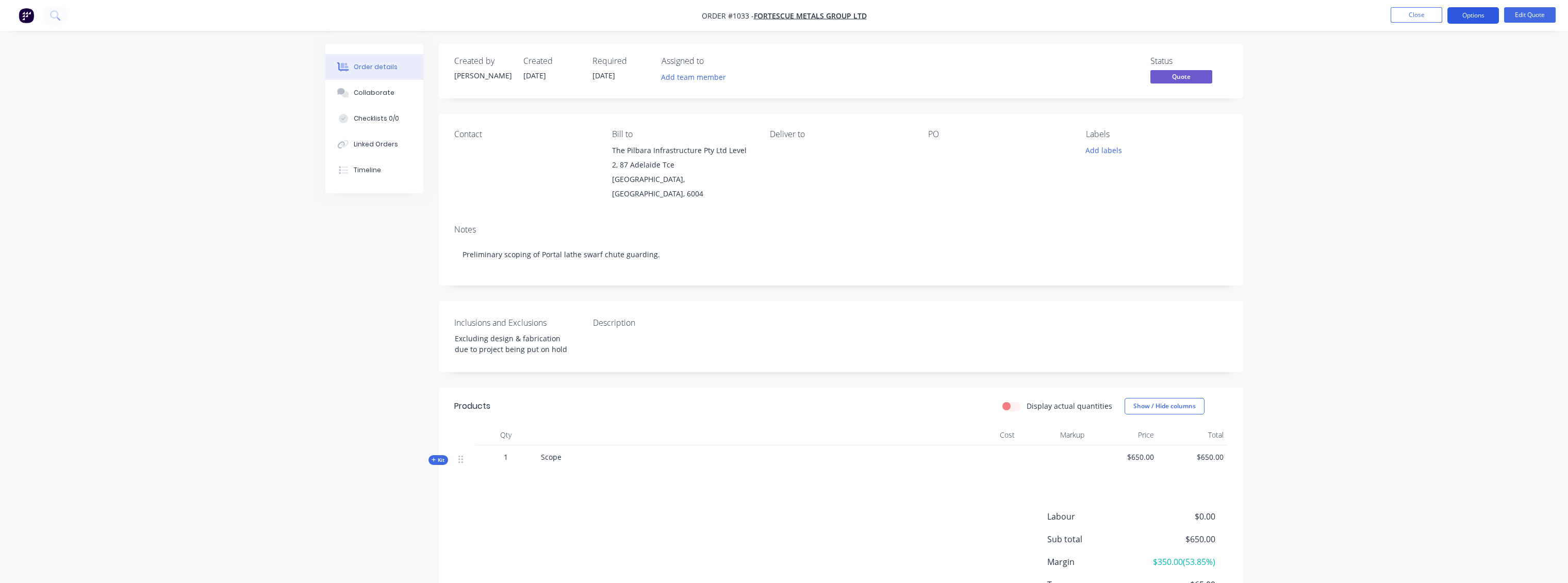
click at [1464, 16] on button "Options" at bounding box center [1473, 15] width 51 height 17
click at [1405, 66] on div "Quote" at bounding box center [1442, 62] width 95 height 15
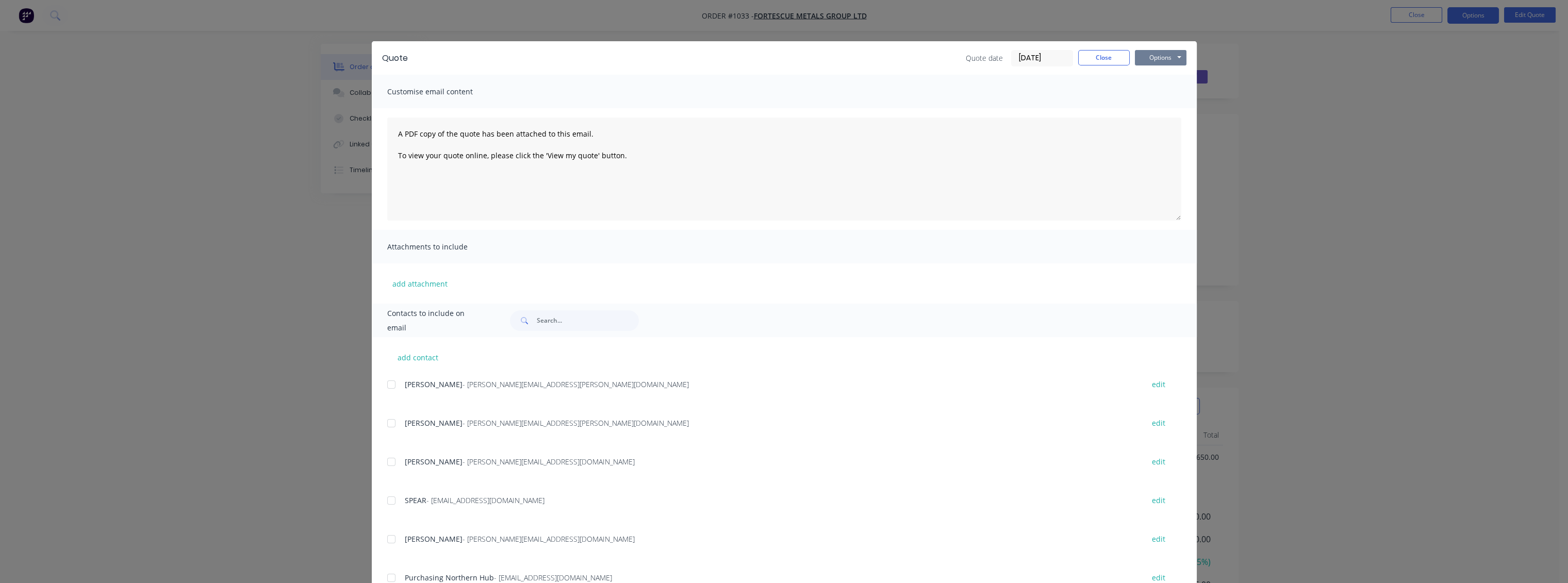
click at [1151, 56] on button "Options" at bounding box center [1160, 58] width 51 height 15
click at [1155, 74] on button "Preview" at bounding box center [1168, 76] width 66 height 17
